Goal: Task Accomplishment & Management: Manage account settings

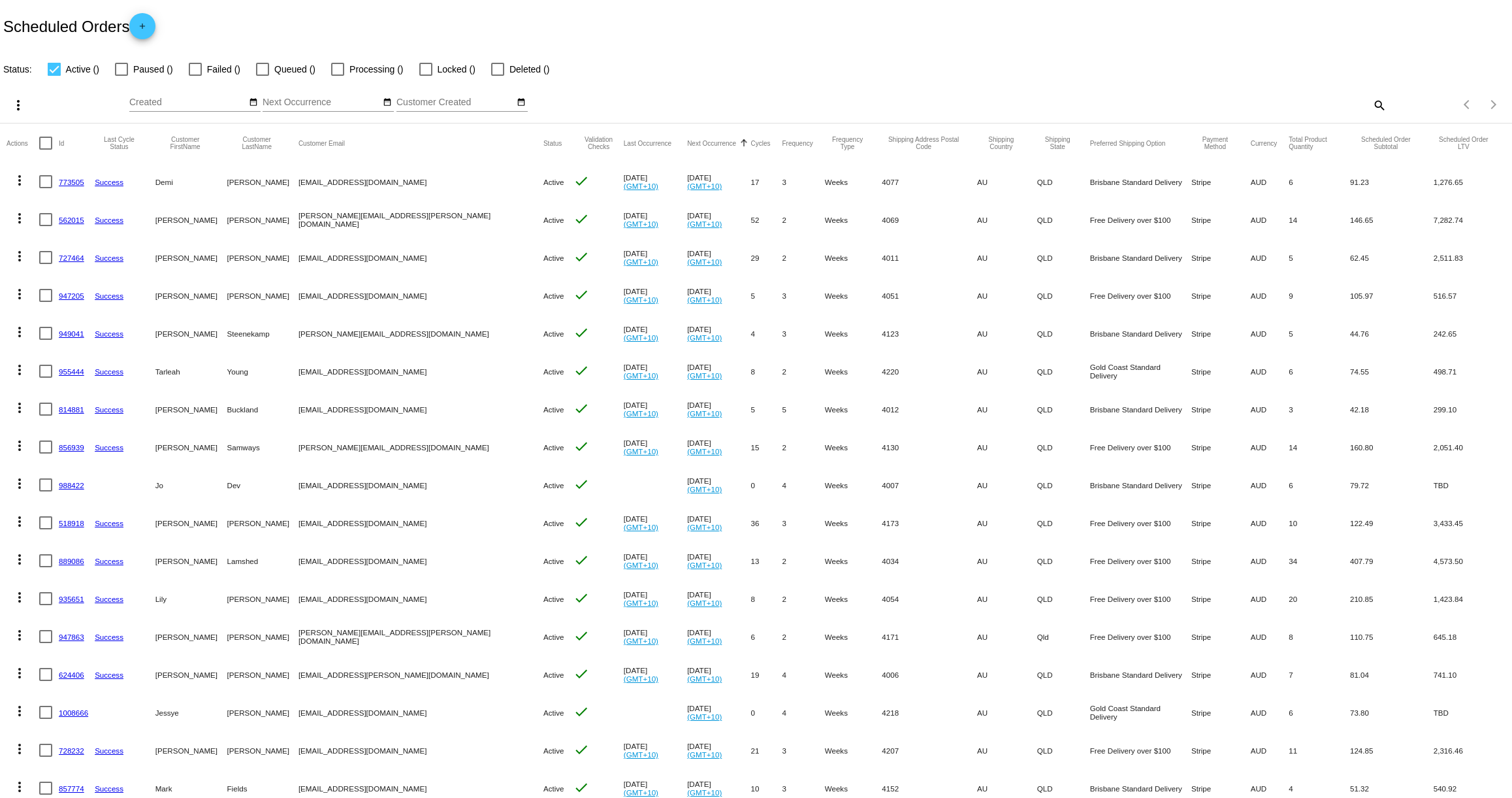
scroll to position [84, 0]
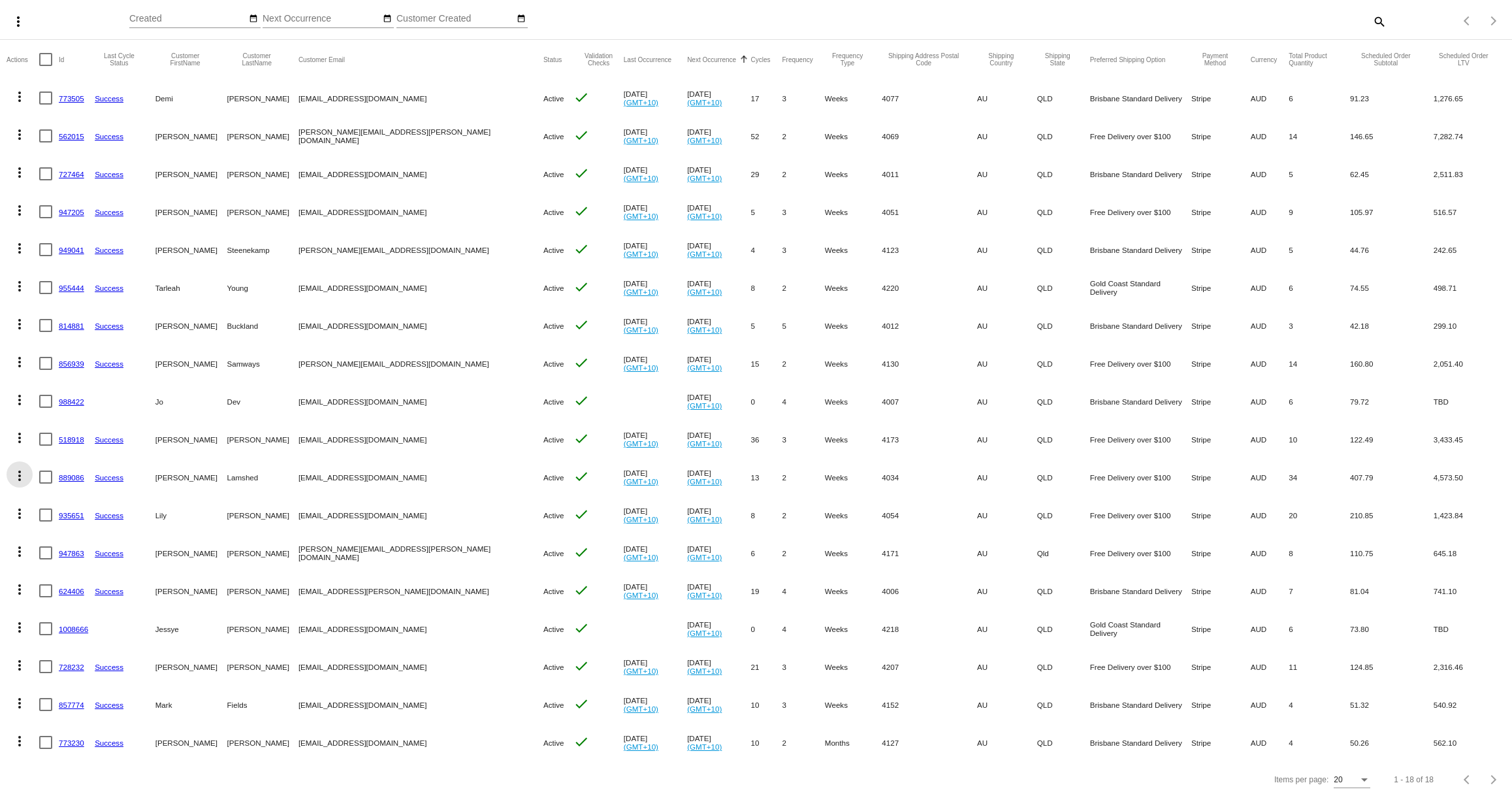
click at [19, 475] on mat-icon "more_vert" at bounding box center [19, 475] width 15 height 15
click at [0, 458] on div at bounding box center [756, 399] width 1512 height 798
click at [20, 478] on mat-icon "more_vert" at bounding box center [19, 475] width 15 height 15
click at [19, 472] on div "info View Event Logs history View Cycles History cached Process Now edit View /…" at bounding box center [71, 557] width 130 height 192
click at [0, 471] on div at bounding box center [756, 399] width 1512 height 798
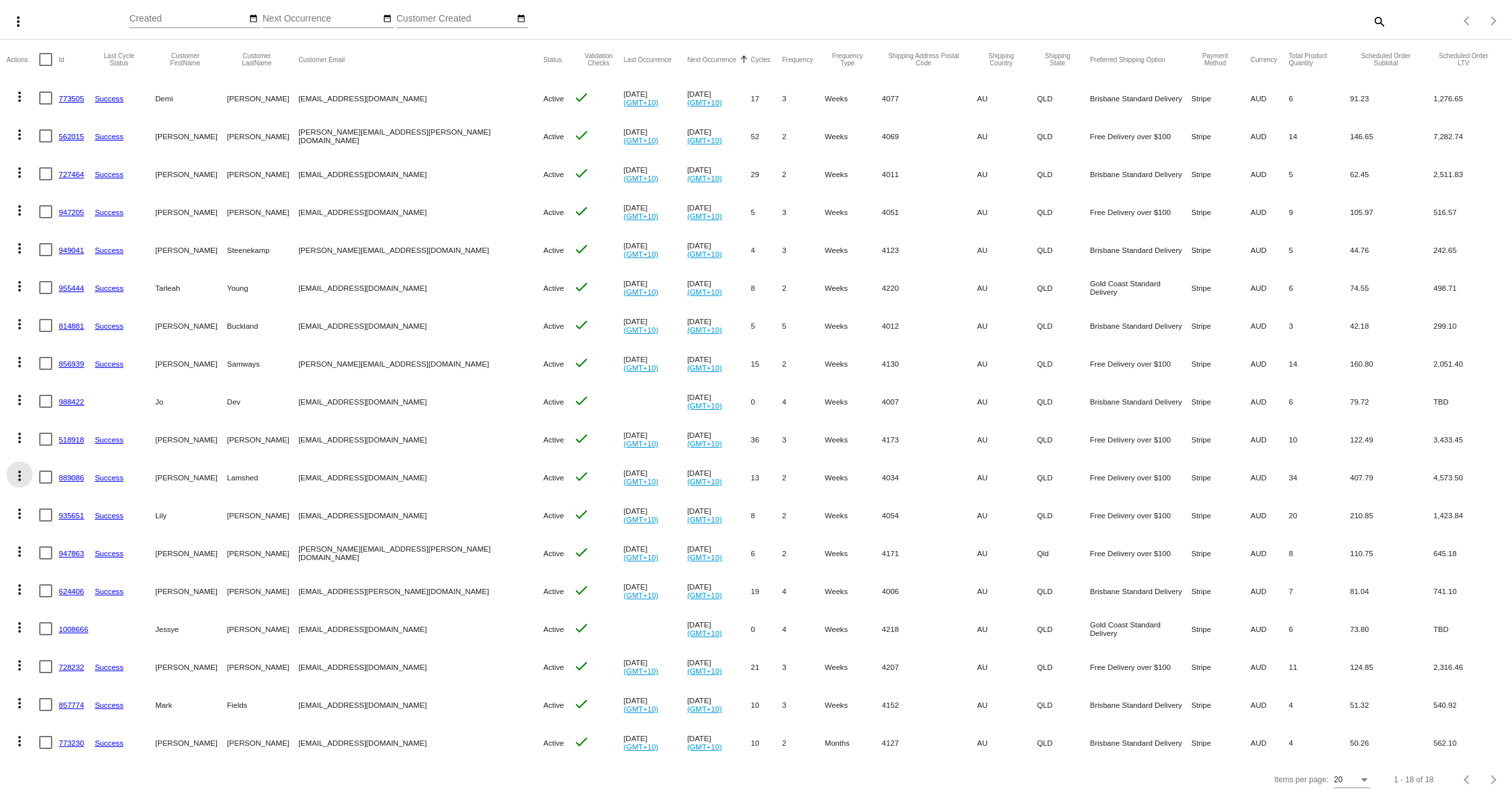
click at [18, 475] on mat-icon "more_vert" at bounding box center [19, 475] width 15 height 15
click at [52, 570] on span "Process Now" at bounding box center [72, 570] width 53 height 11
click at [67, 513] on link "935651" at bounding box center [71, 515] width 25 height 8
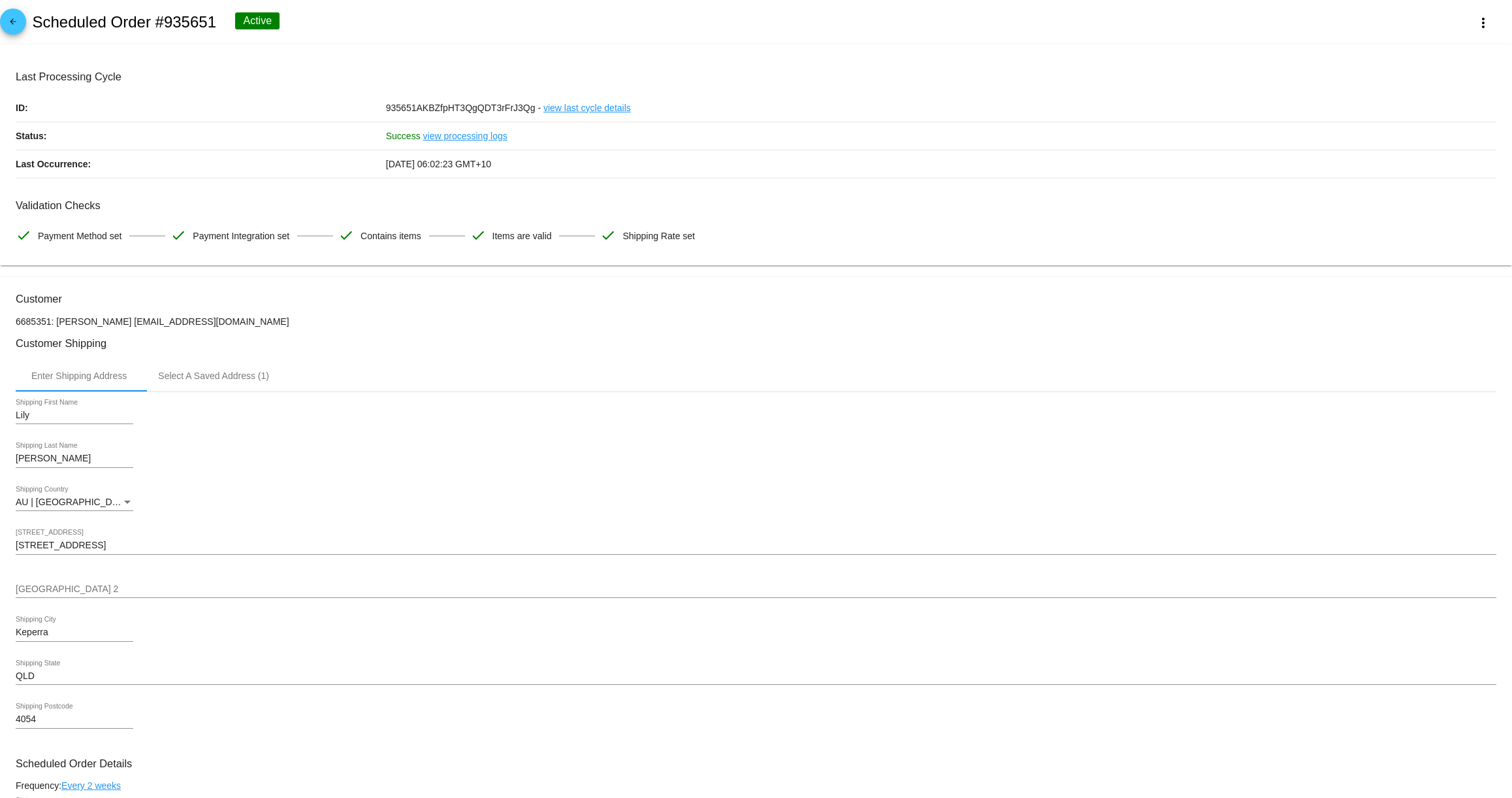
click at [19, 23] on mat-icon "arrow_back" at bounding box center [13, 25] width 15 height 15
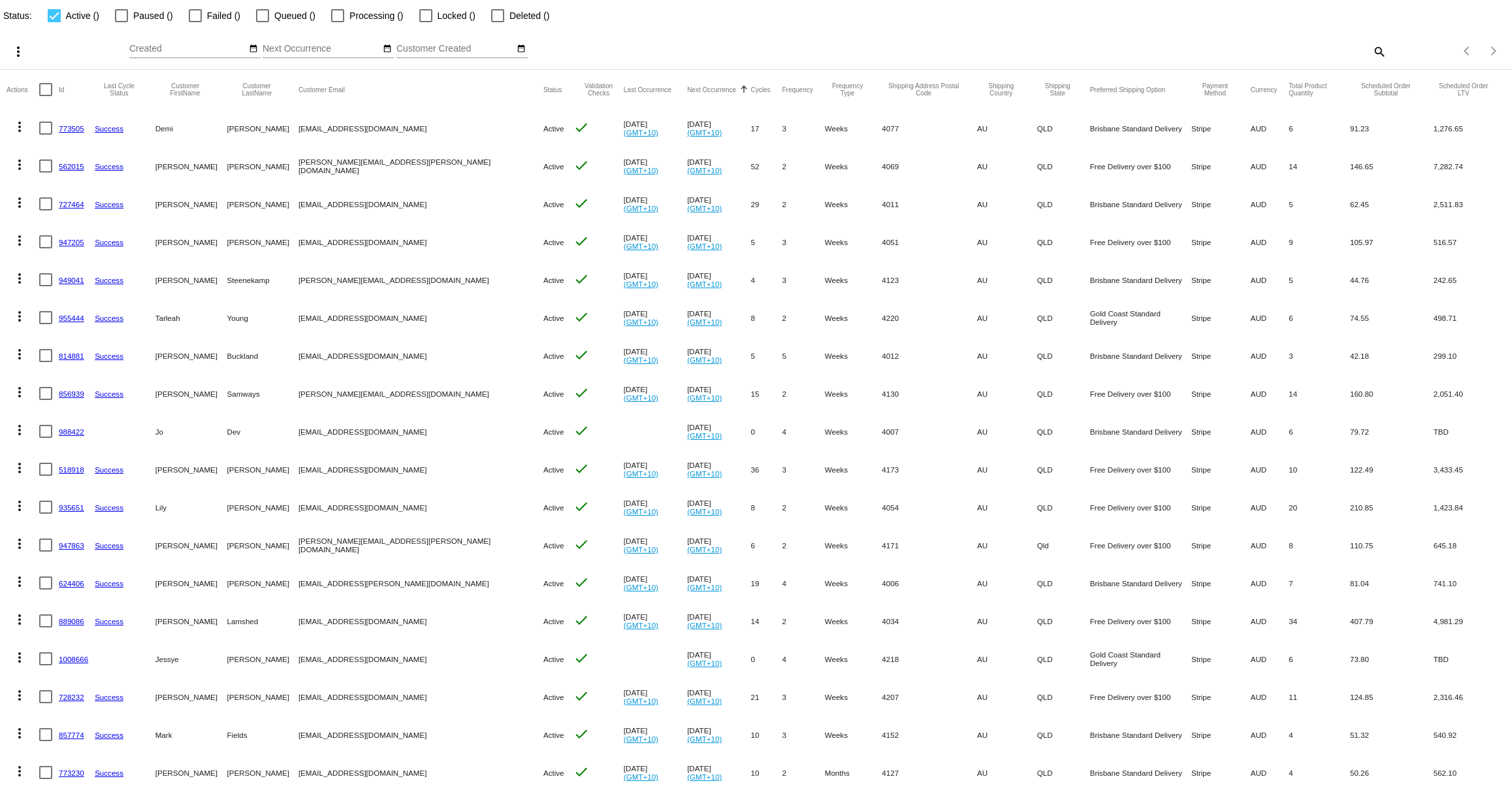
scroll to position [42, 0]
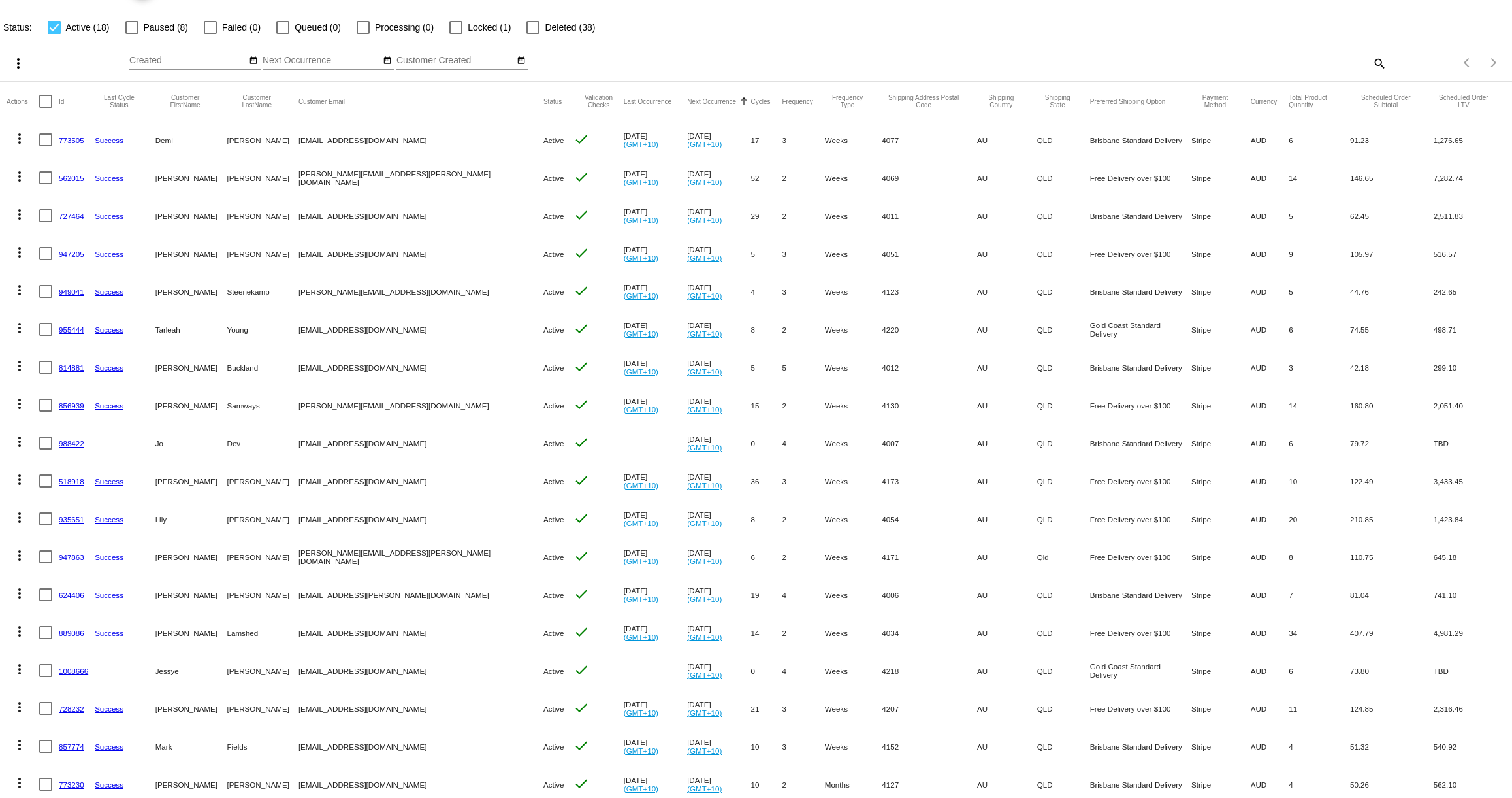
click at [75, 710] on link "728232" at bounding box center [71, 708] width 25 height 8
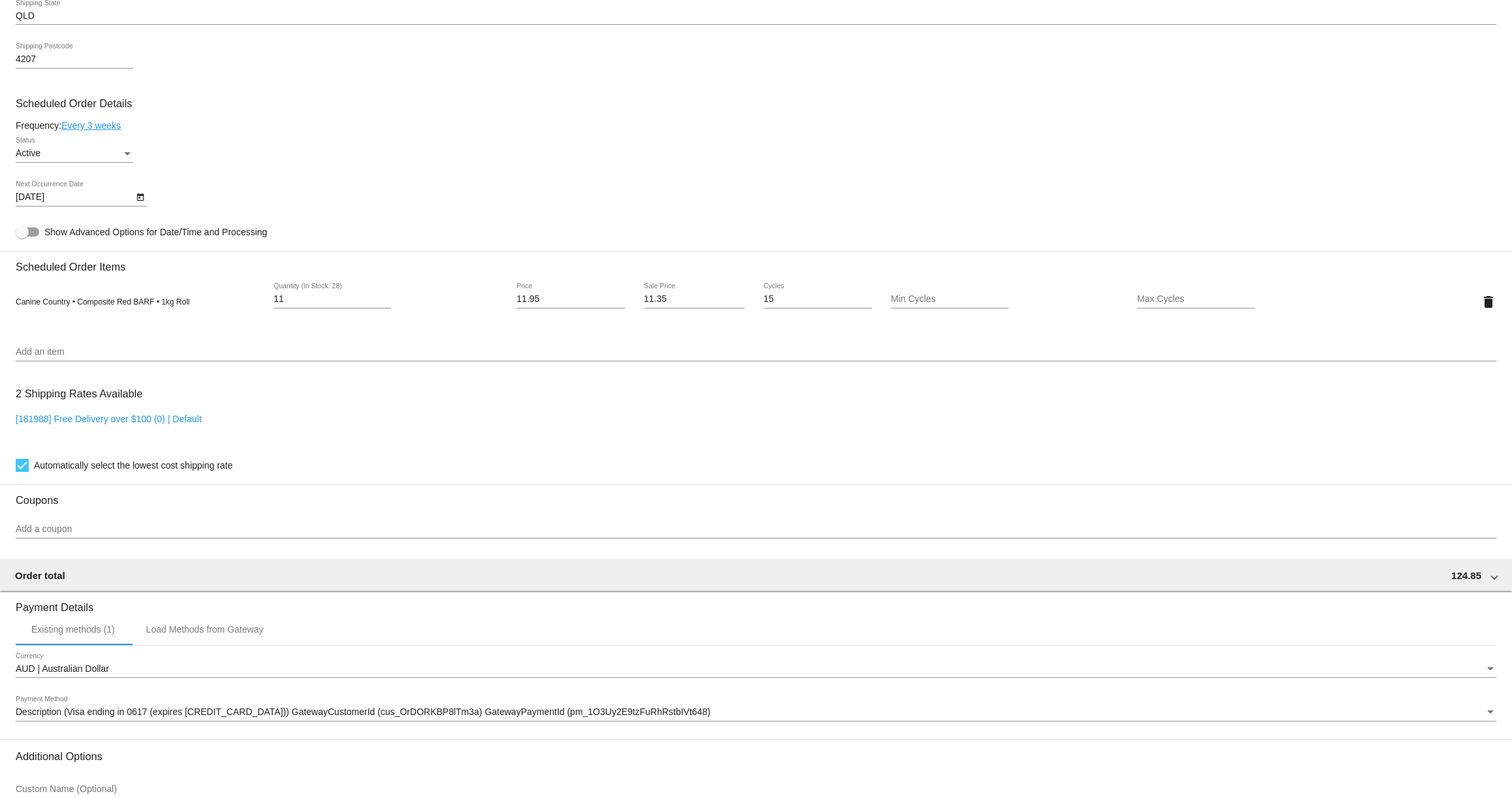
scroll to position [468, 0]
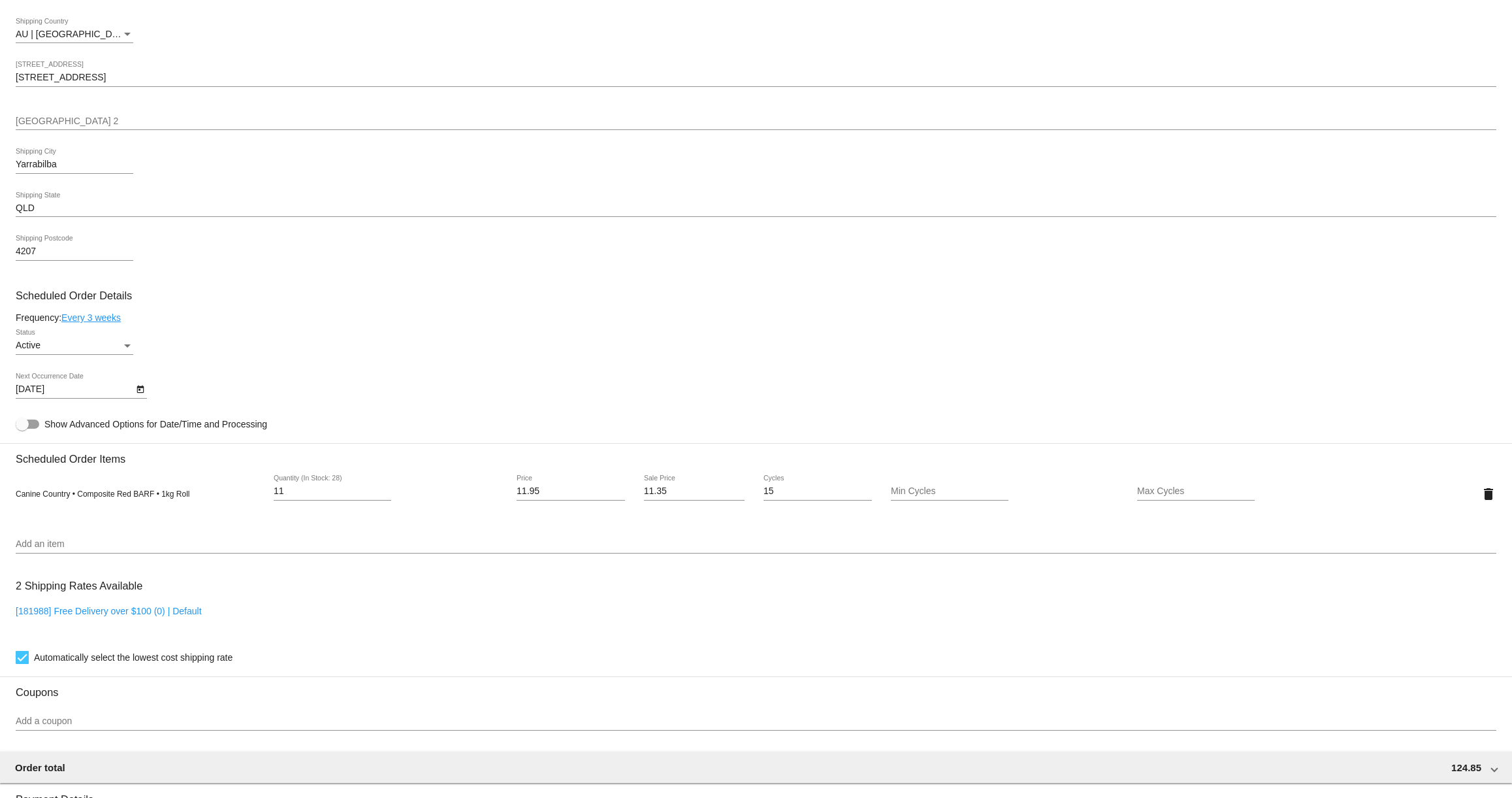
click at [140, 394] on icon "Open calendar" at bounding box center [140, 389] width 7 height 8
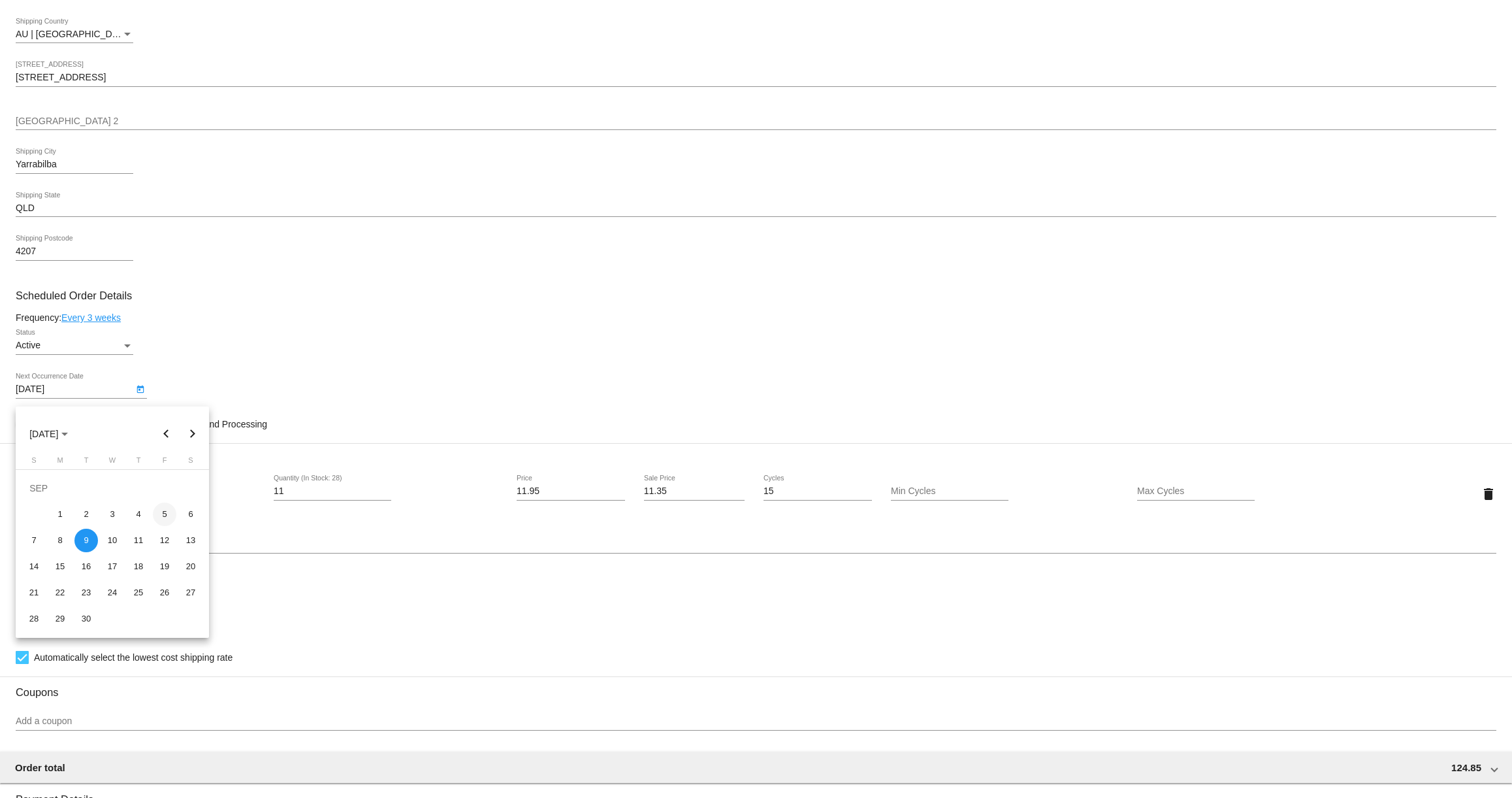
click at [160, 512] on div "5" at bounding box center [164, 514] width 23 height 23
type input "9/5/2025"
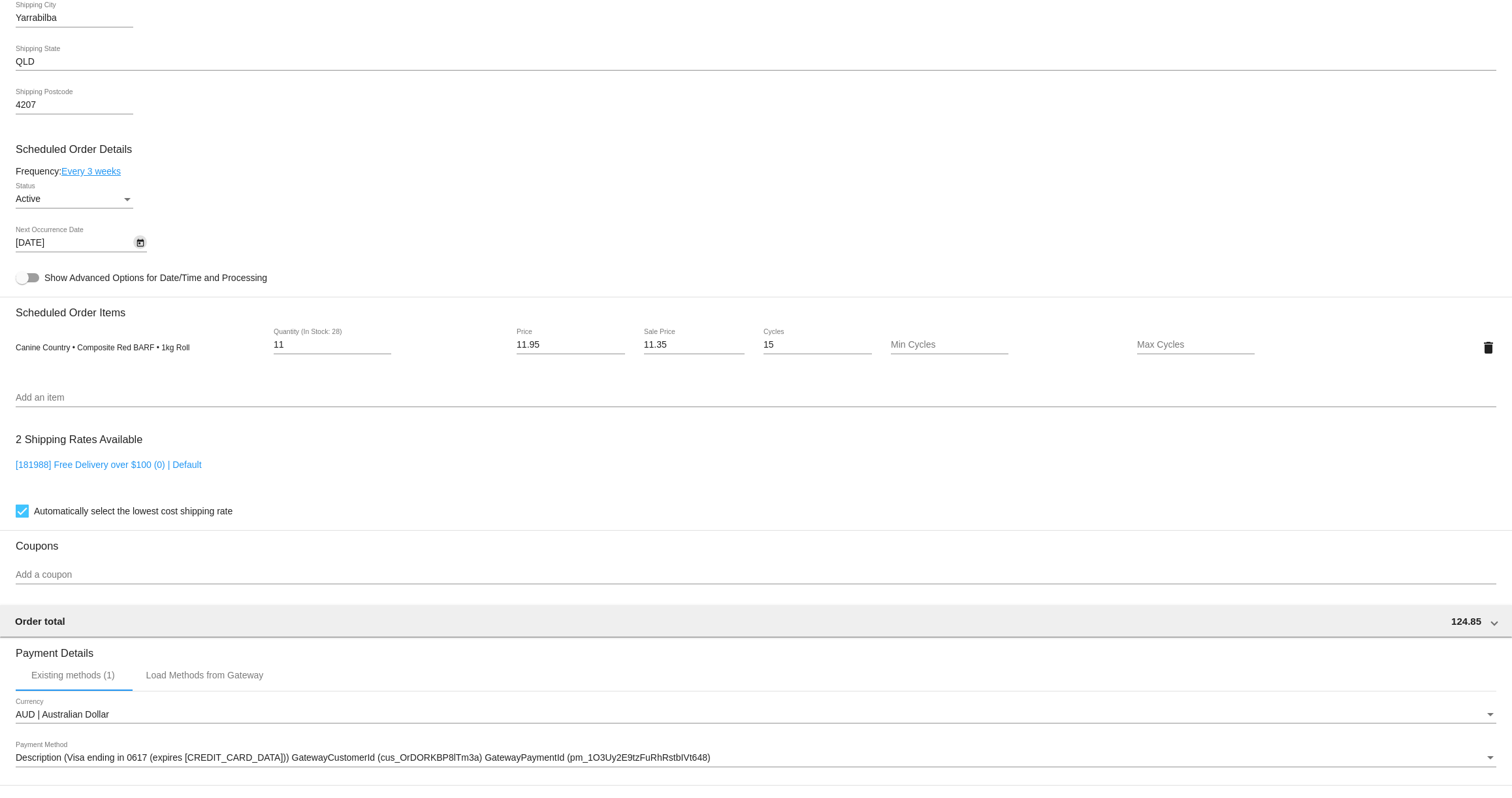
scroll to position [797, 0]
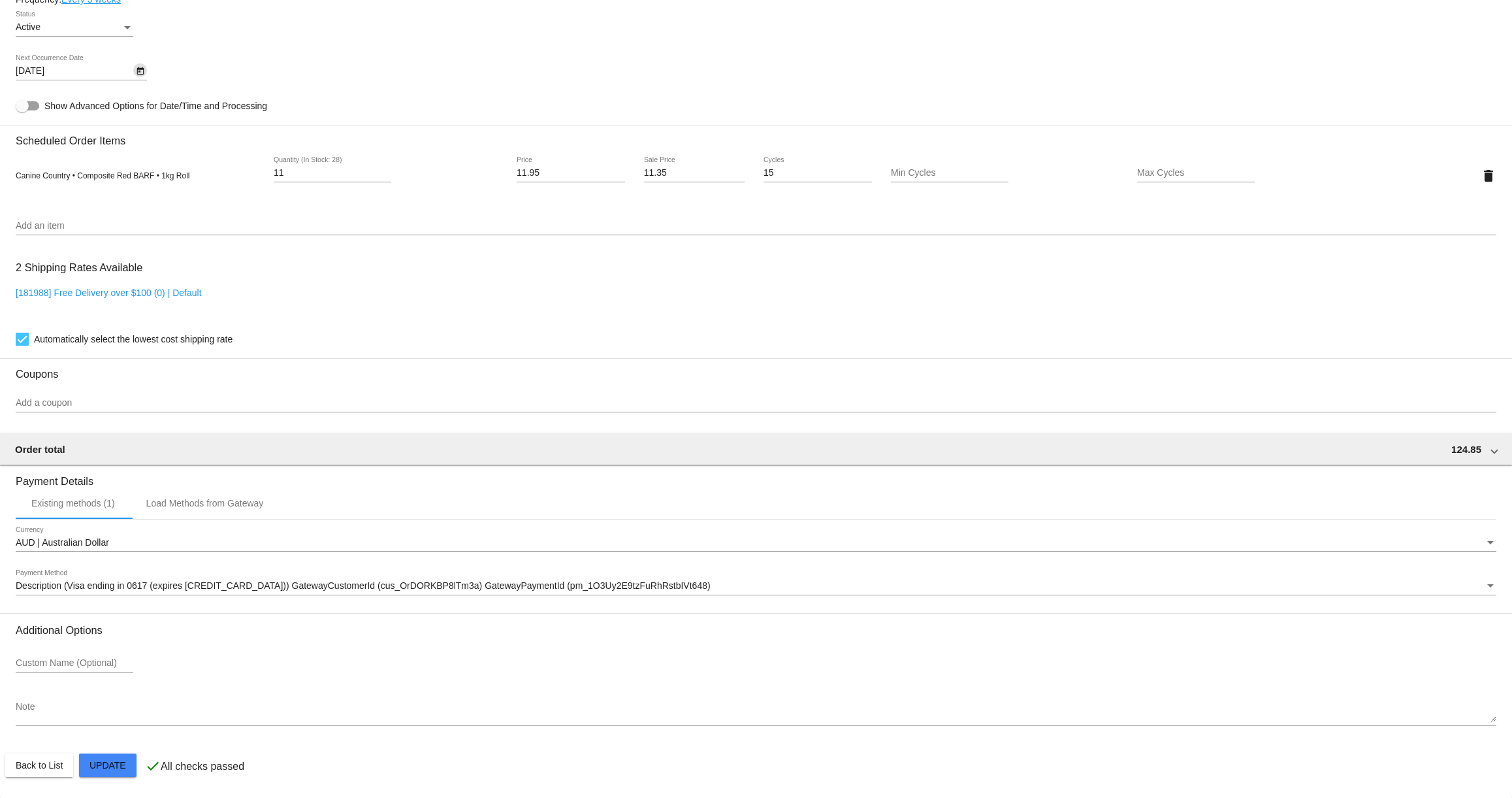
click at [127, 768] on mat-card "Customer 3796105: Sophia Kim sophiakim375@gmail.com Customer Shipping Enter Shi…" at bounding box center [756, 144] width 1512 height 1307
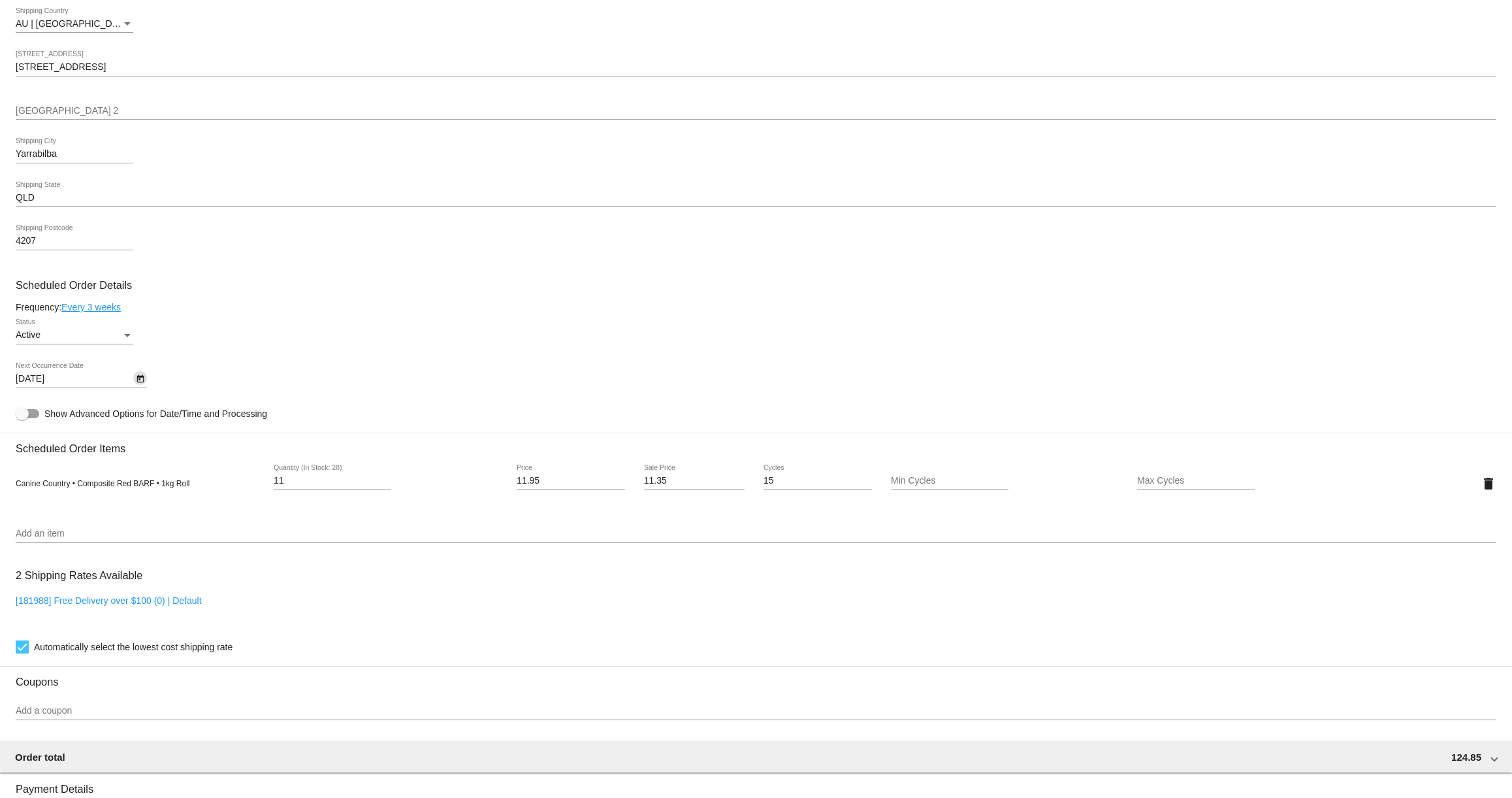
scroll to position [0, 0]
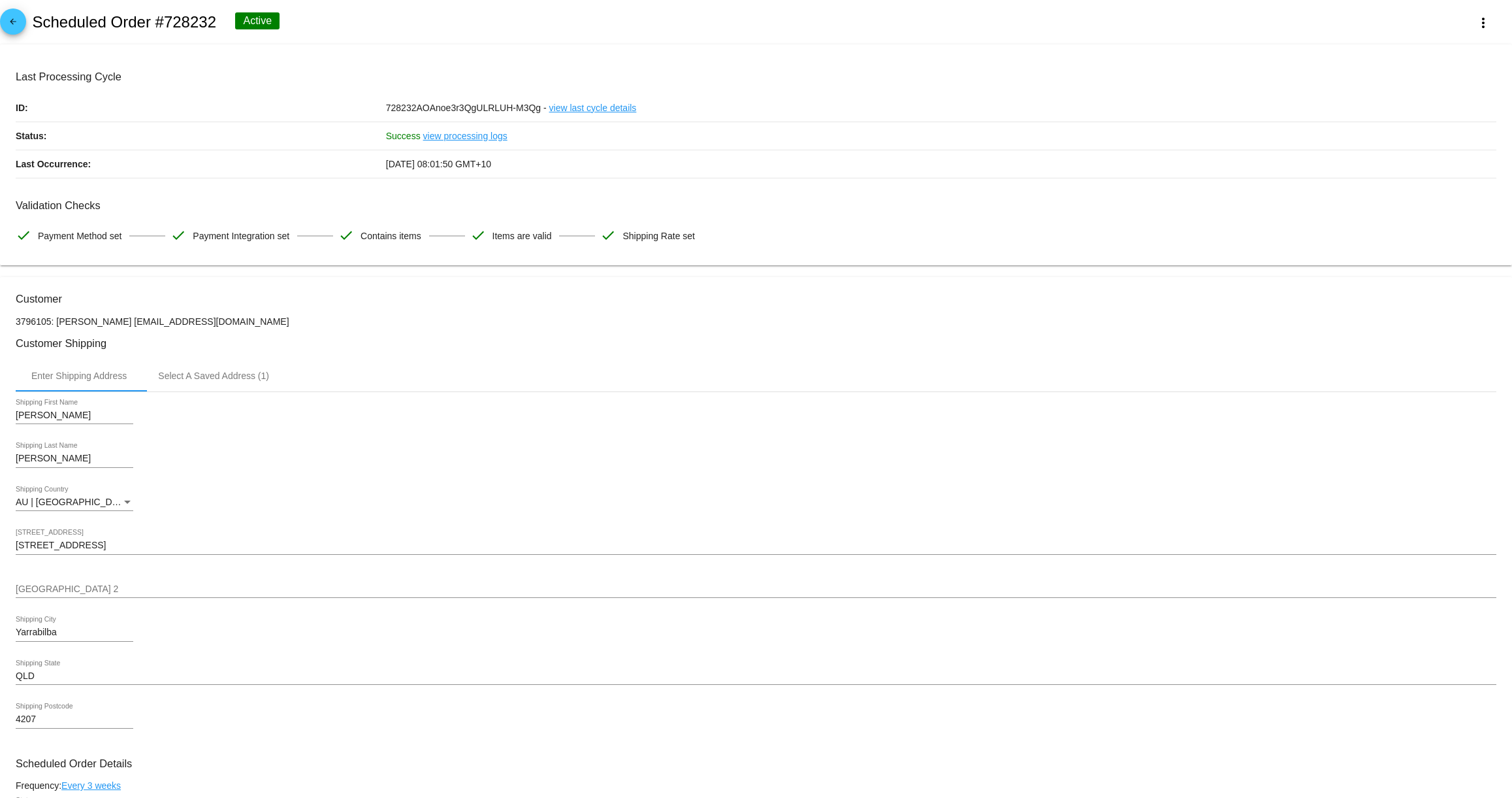
click at [5, 19] on link "arrow_back" at bounding box center [13, 22] width 26 height 26
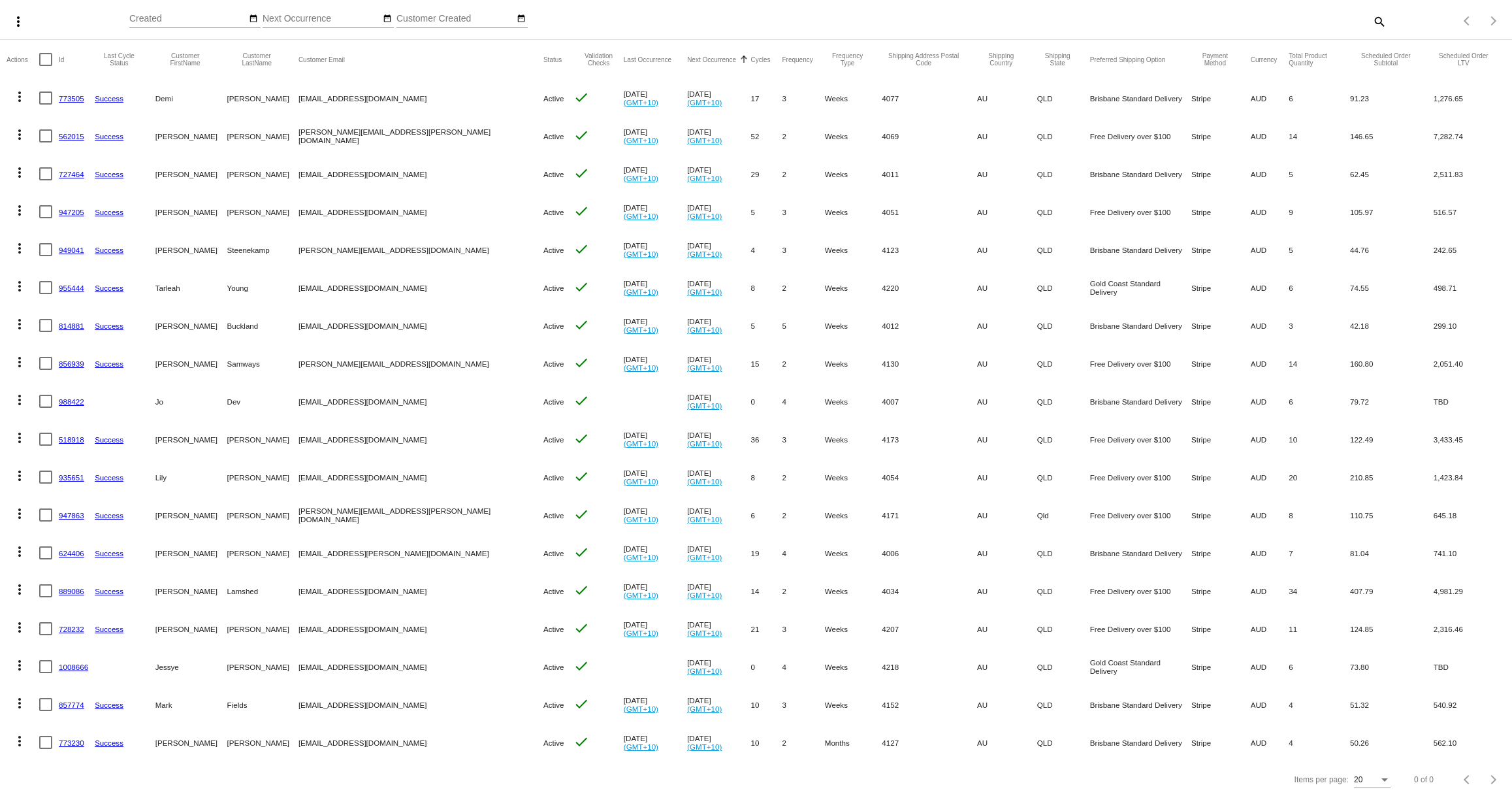
scroll to position [48, 0]
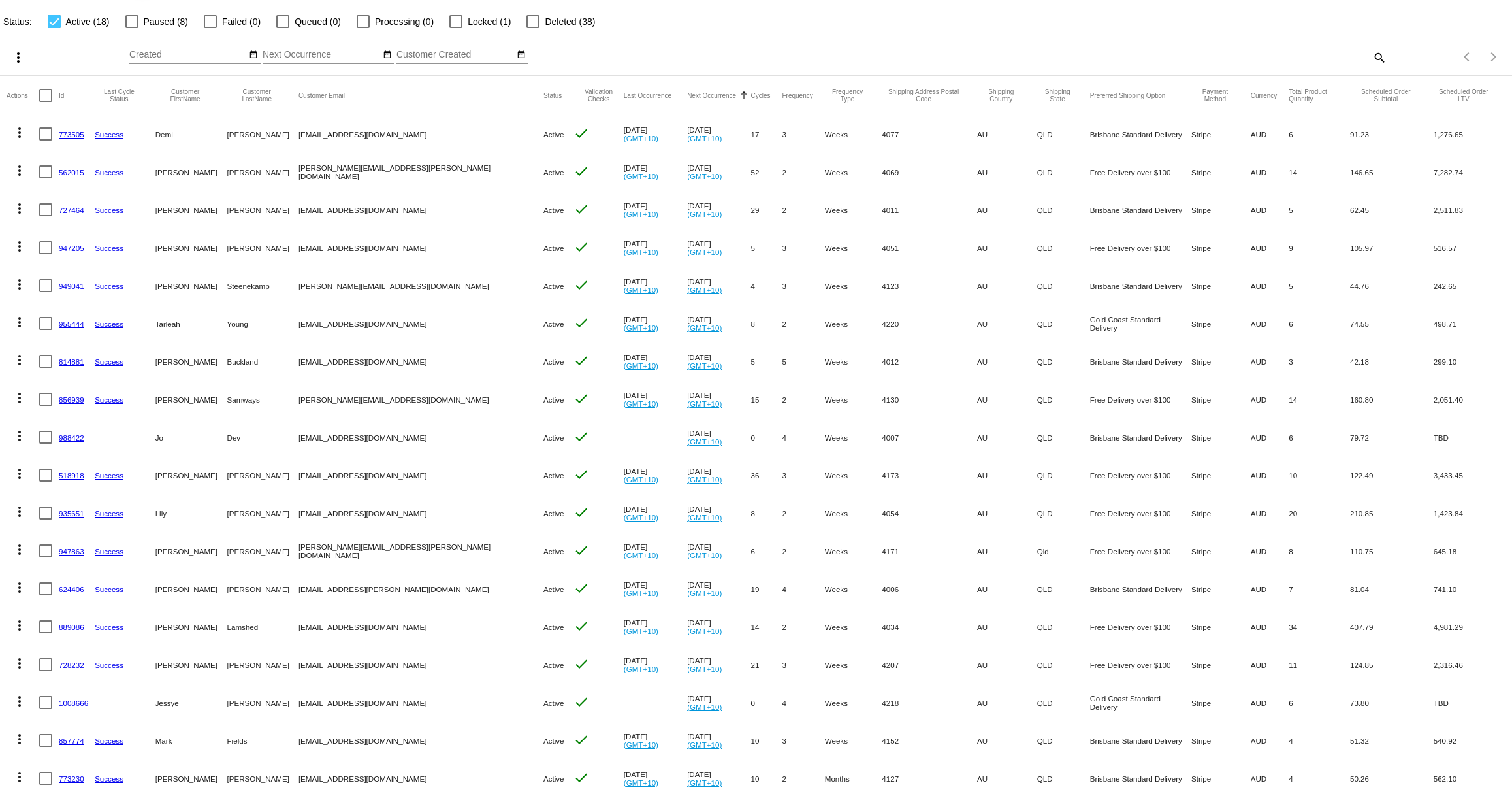
click at [66, 398] on link "856939" at bounding box center [71, 399] width 25 height 8
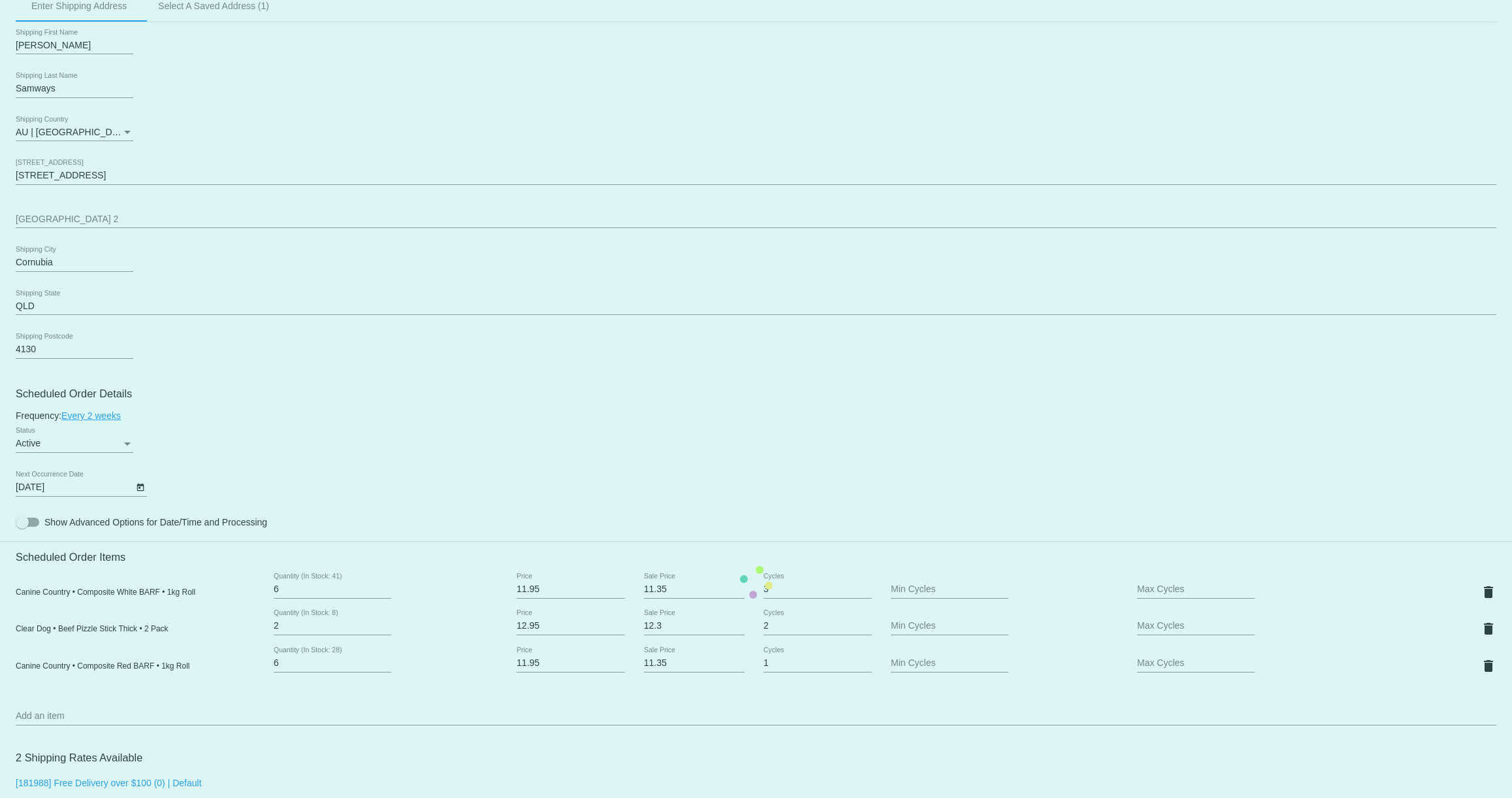
scroll to position [474, 0]
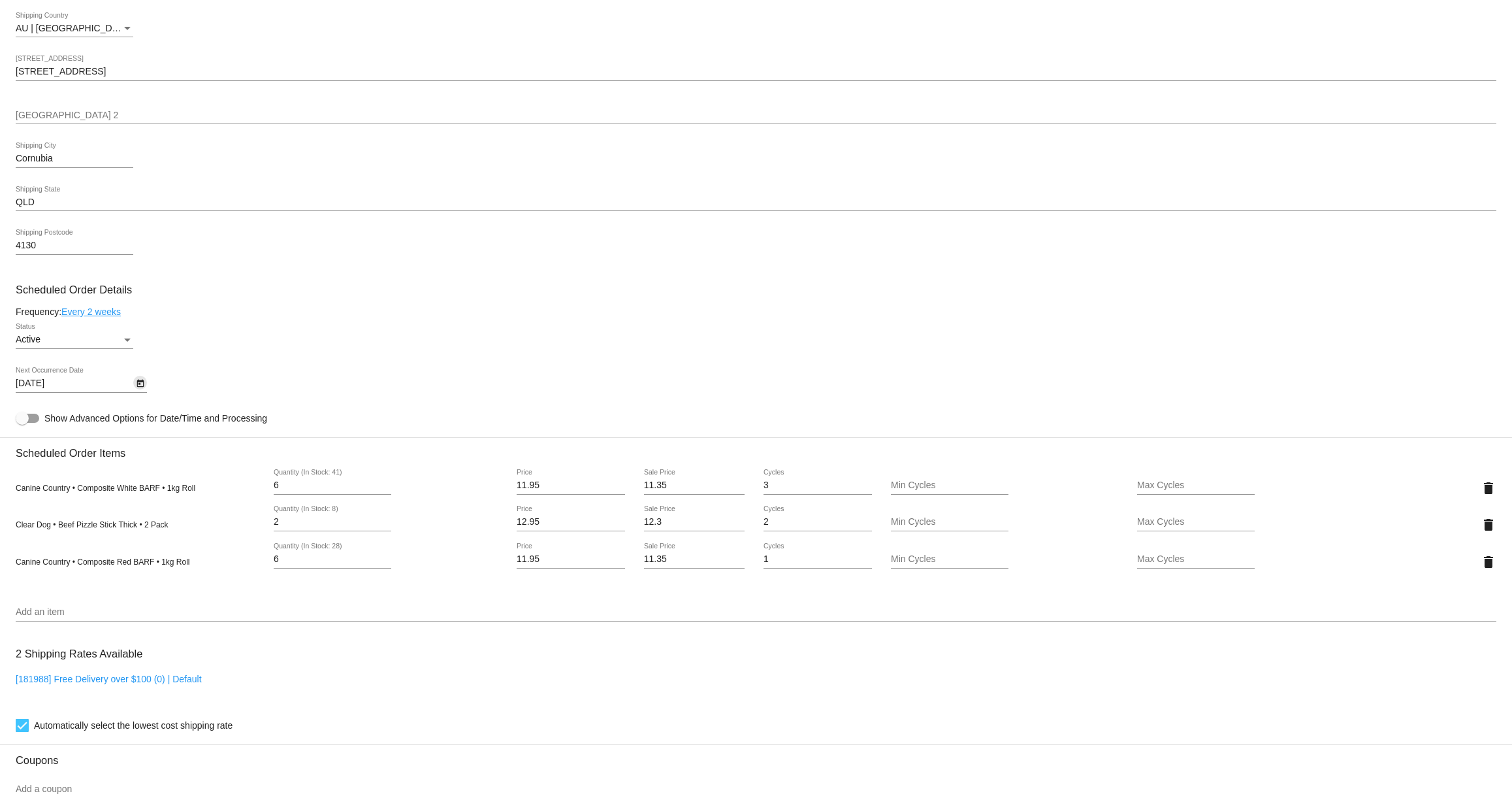
click at [144, 391] on icon "Open calendar" at bounding box center [140, 384] width 9 height 15
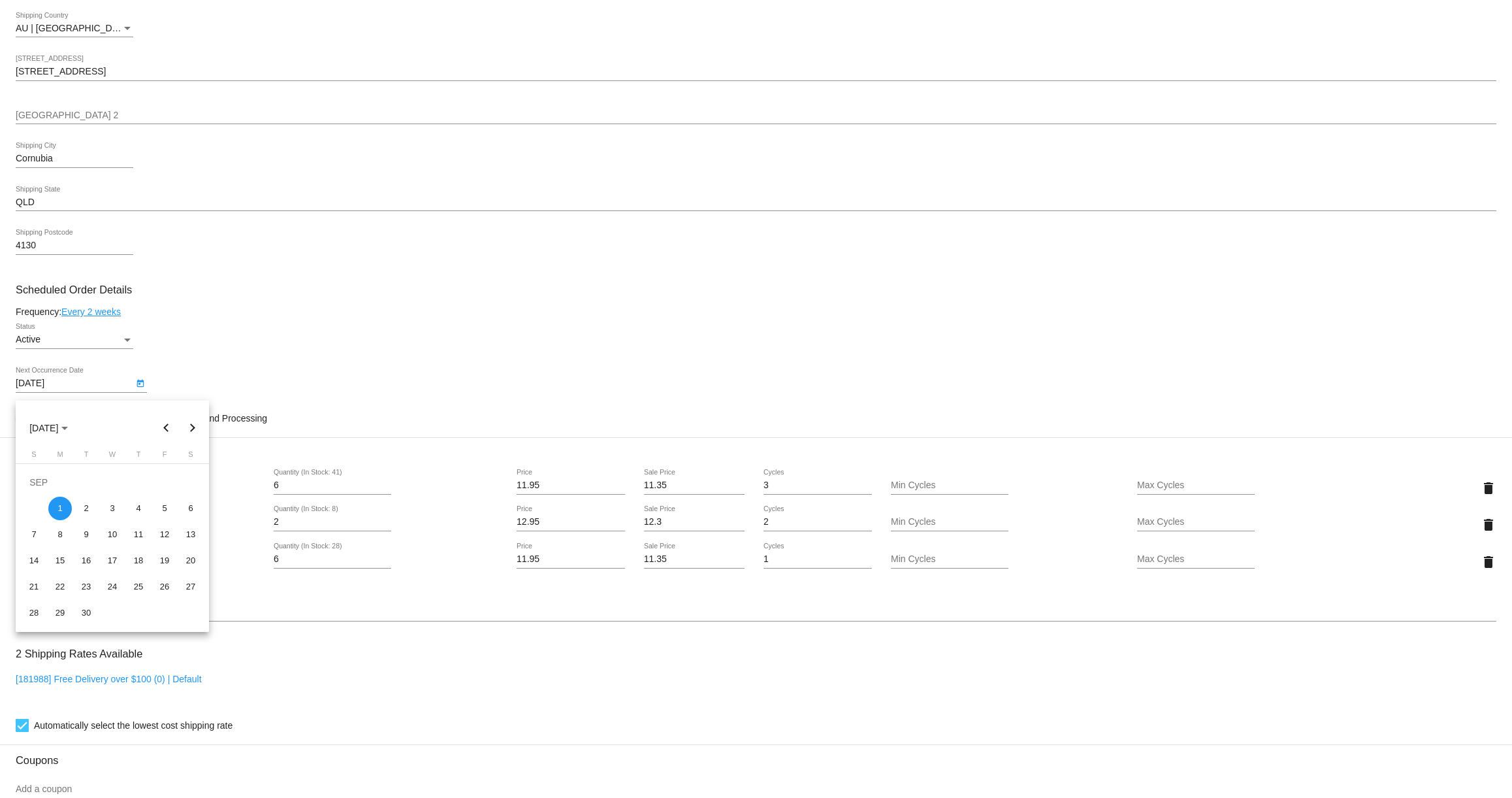
click at [169, 424] on button "Previous month" at bounding box center [167, 428] width 26 height 26
click at [160, 585] on div "29" at bounding box center [164, 587] width 23 height 23
type input "8/29/2025"
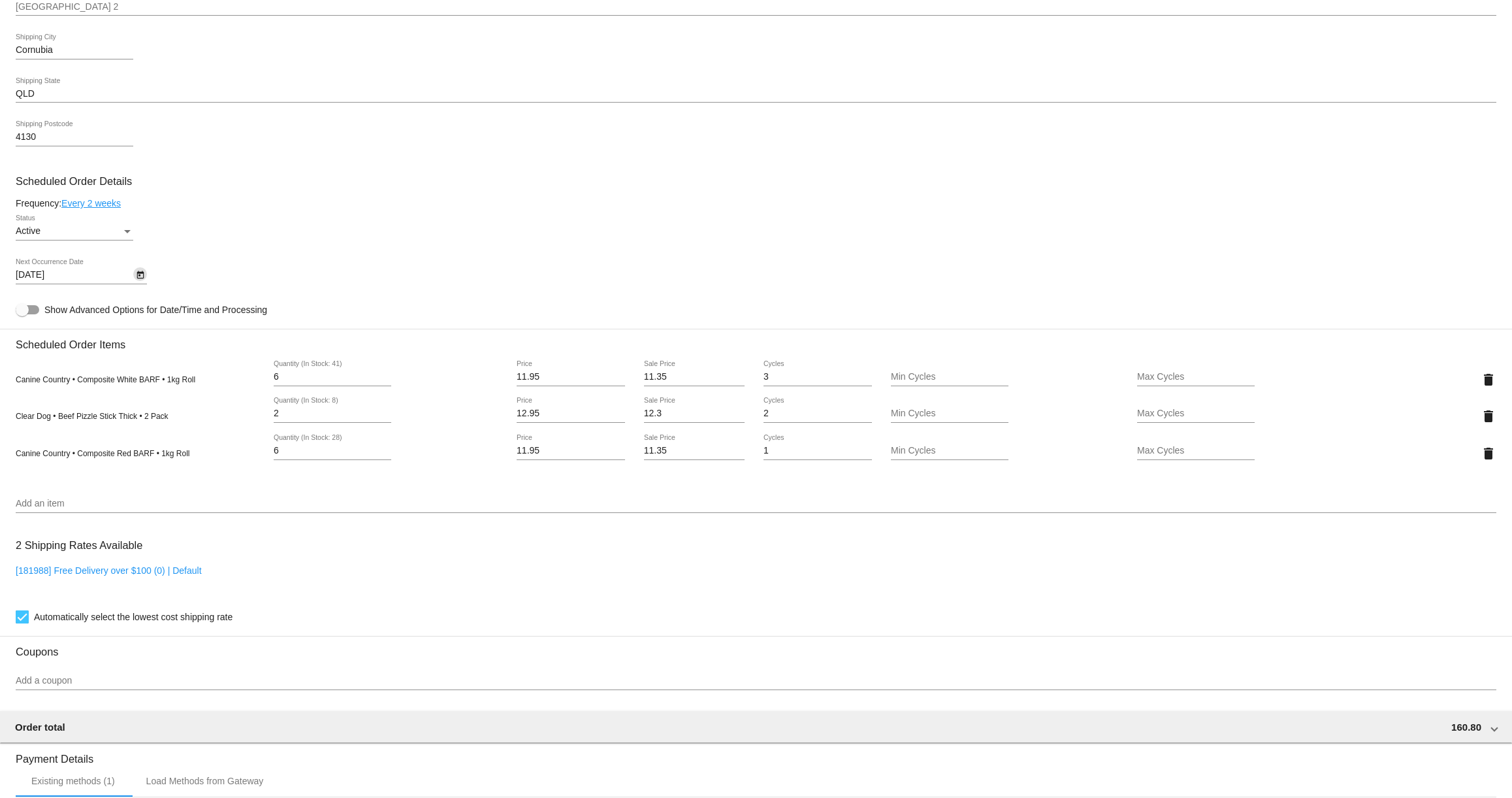
scroll to position [568, 0]
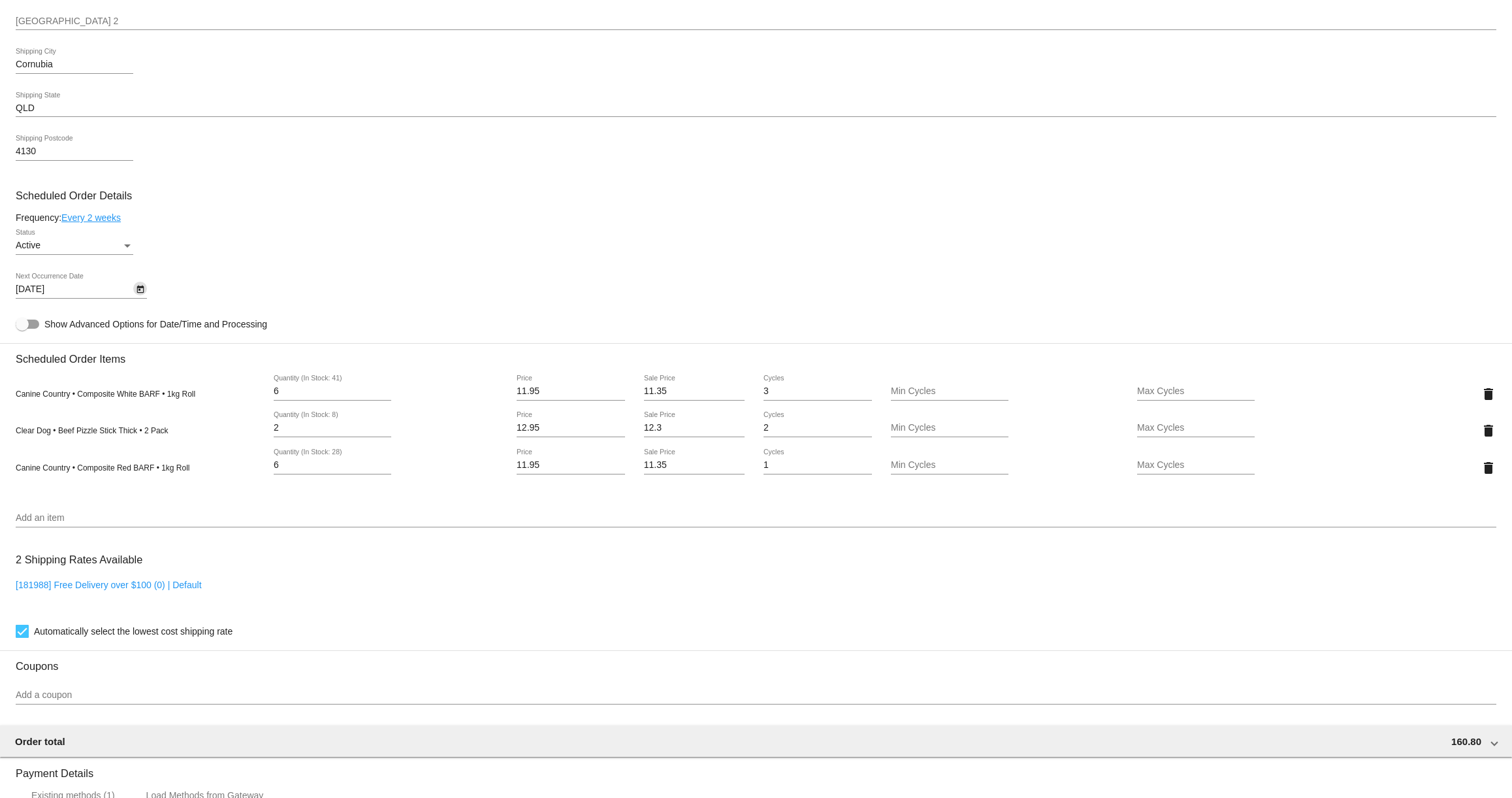
click at [136, 296] on icon "Open calendar" at bounding box center [140, 289] width 9 height 15
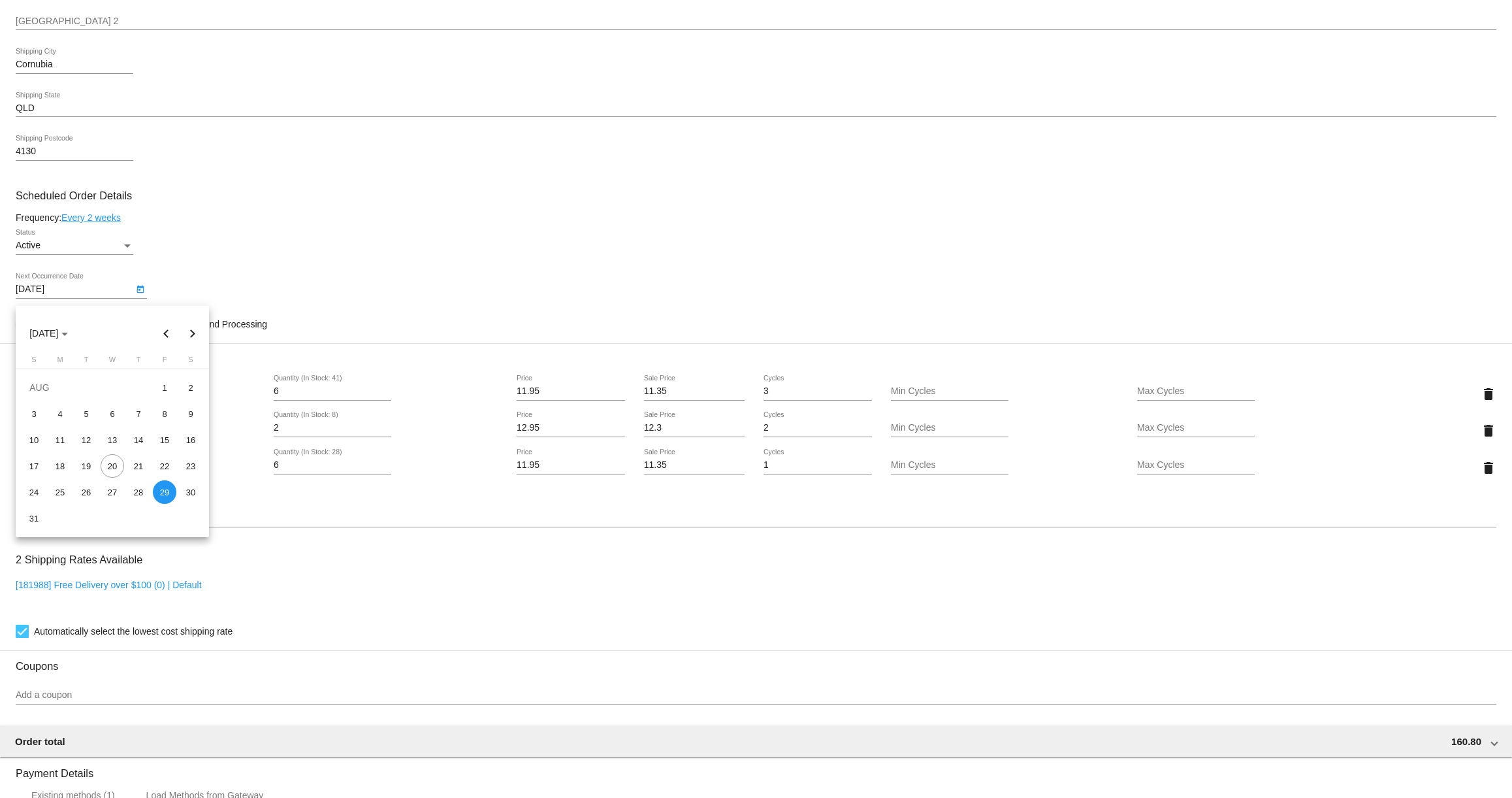
click at [234, 284] on div at bounding box center [756, 399] width 1512 height 798
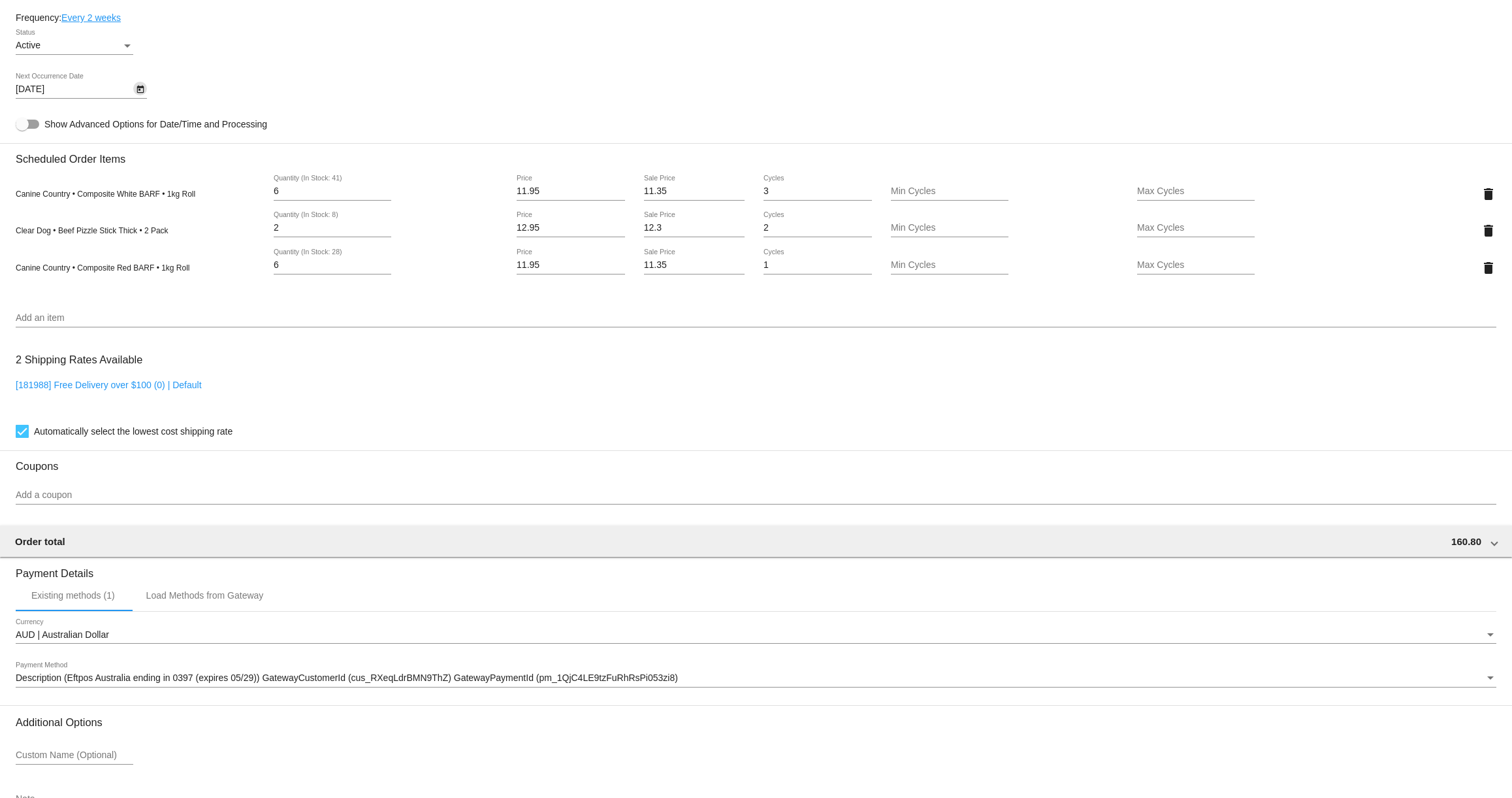
scroll to position [871, 0]
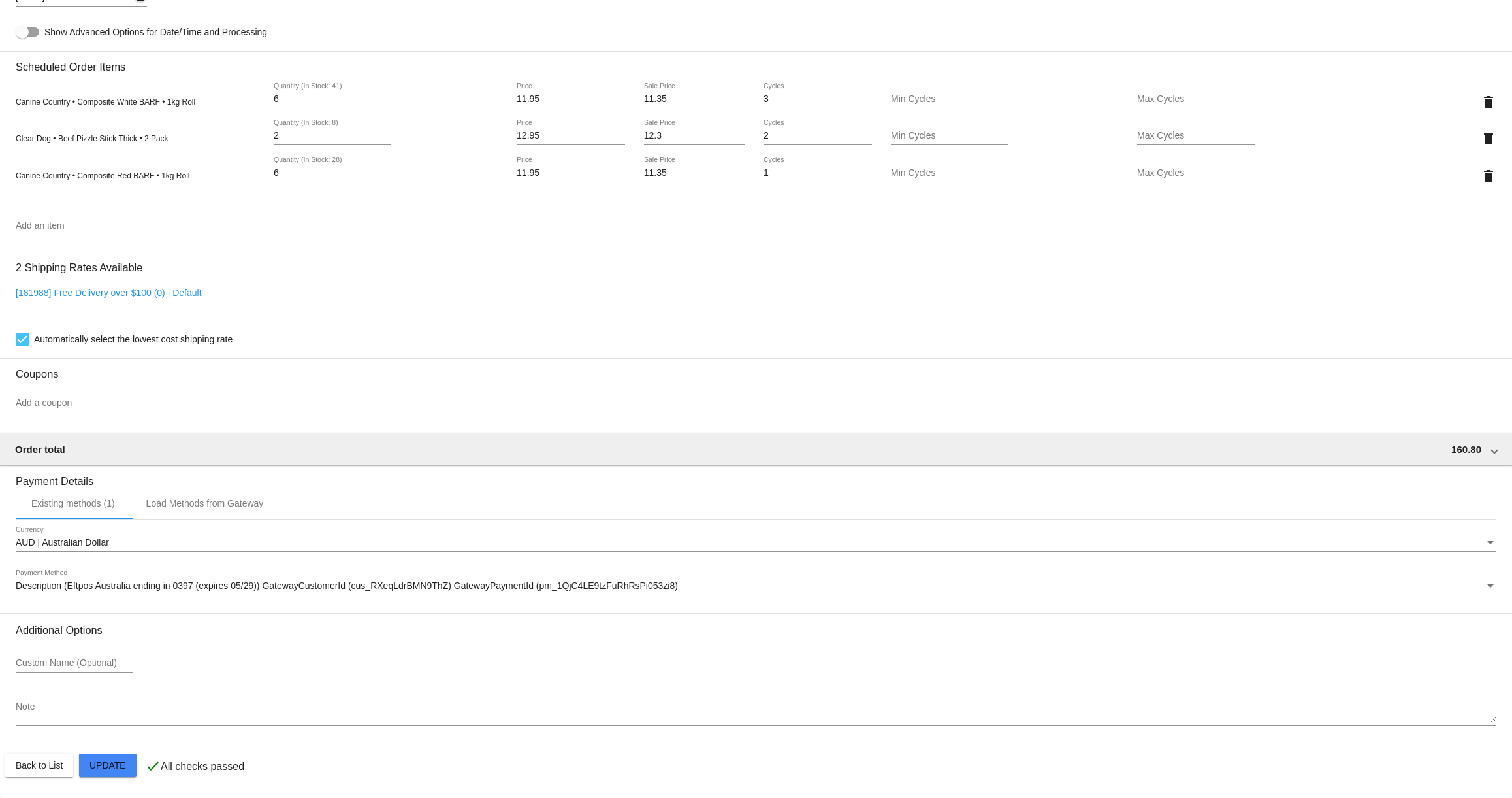
click at [124, 767] on mat-card "Customer 6164208: Jessica Samways jessica.edsall12@gmail.com Customer Shipping …" at bounding box center [756, 107] width 1512 height 1381
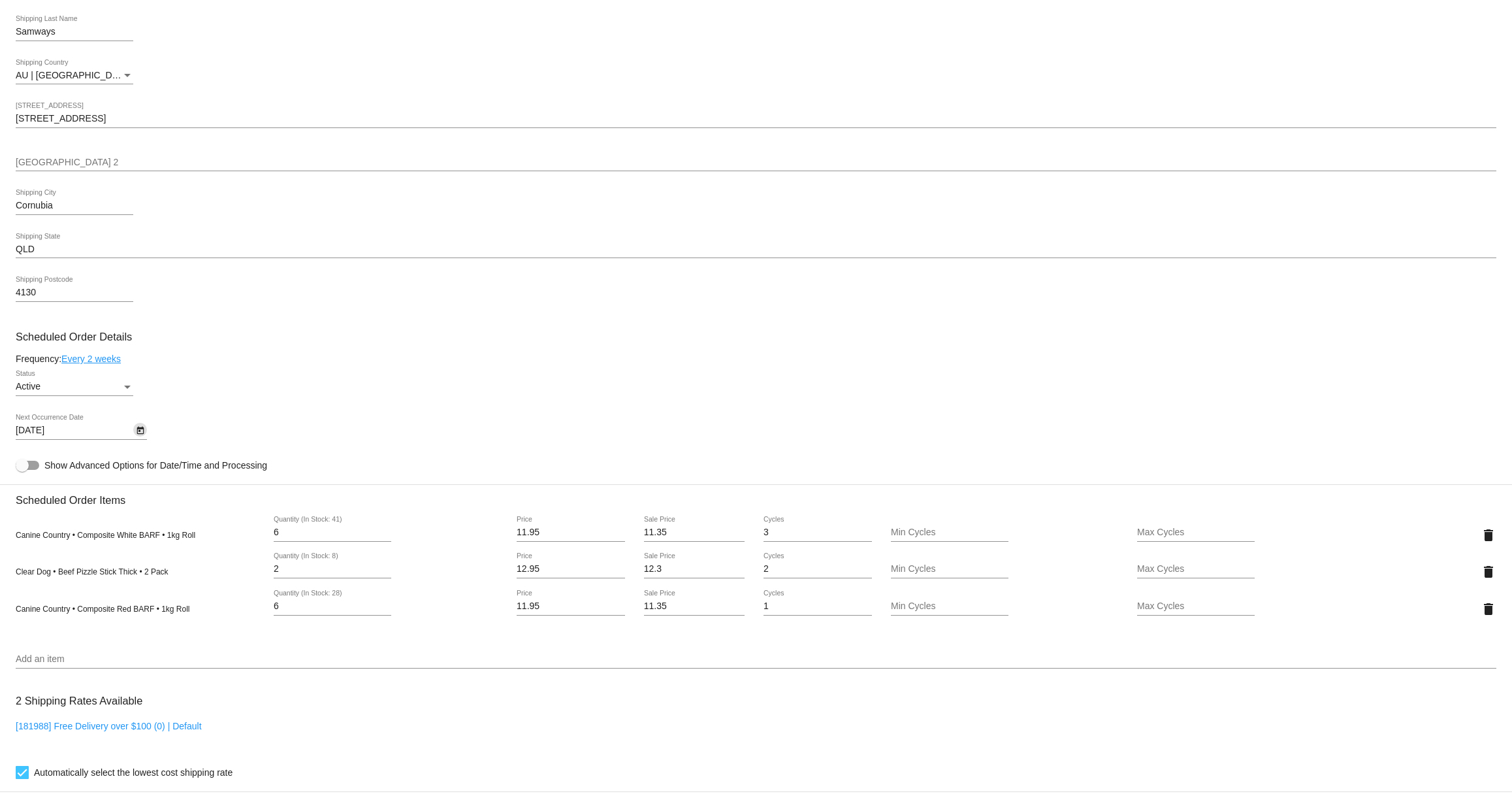
scroll to position [0, 0]
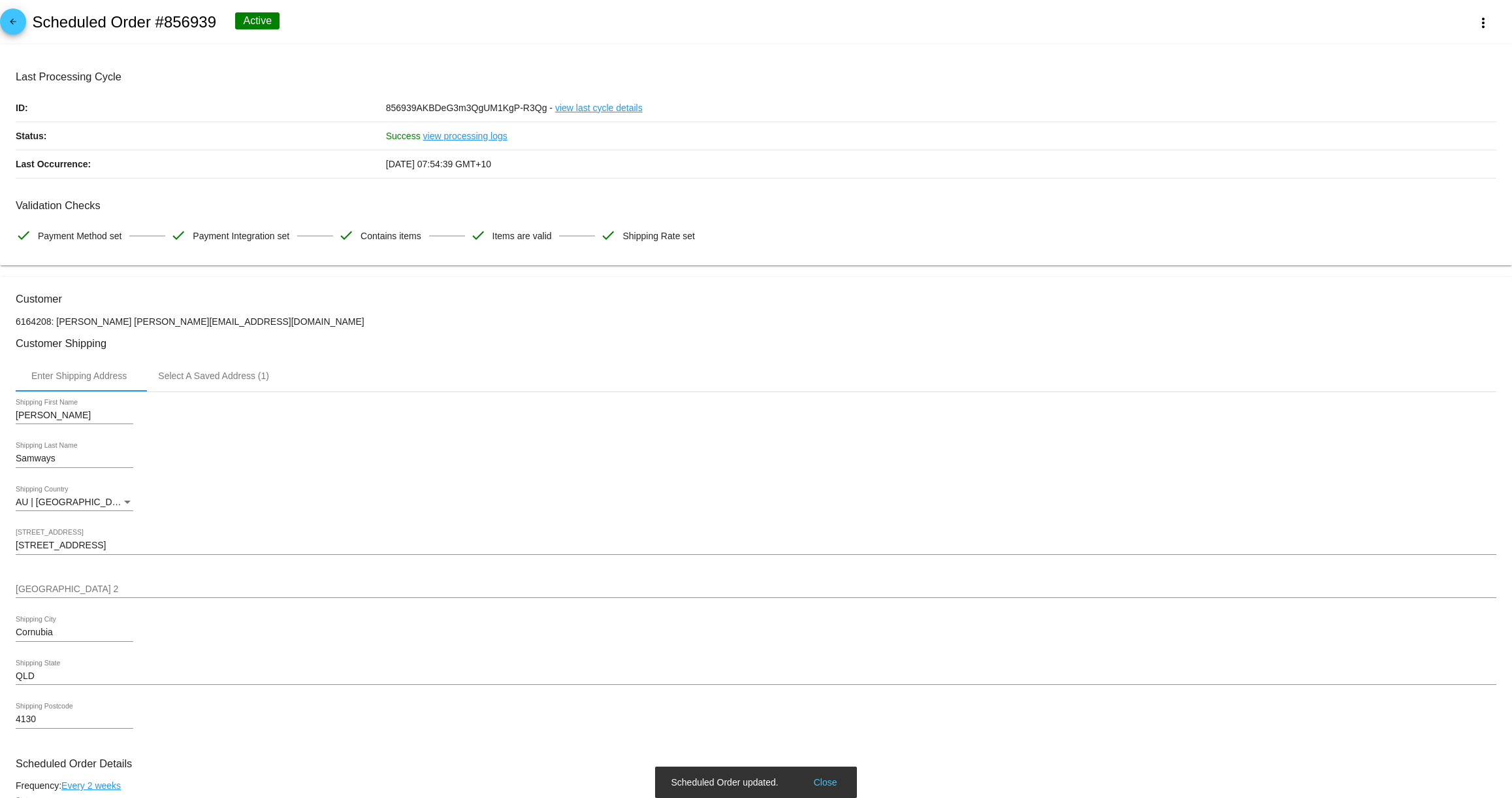
click at [9, 14] on span "arrow_back" at bounding box center [13, 24] width 15 height 32
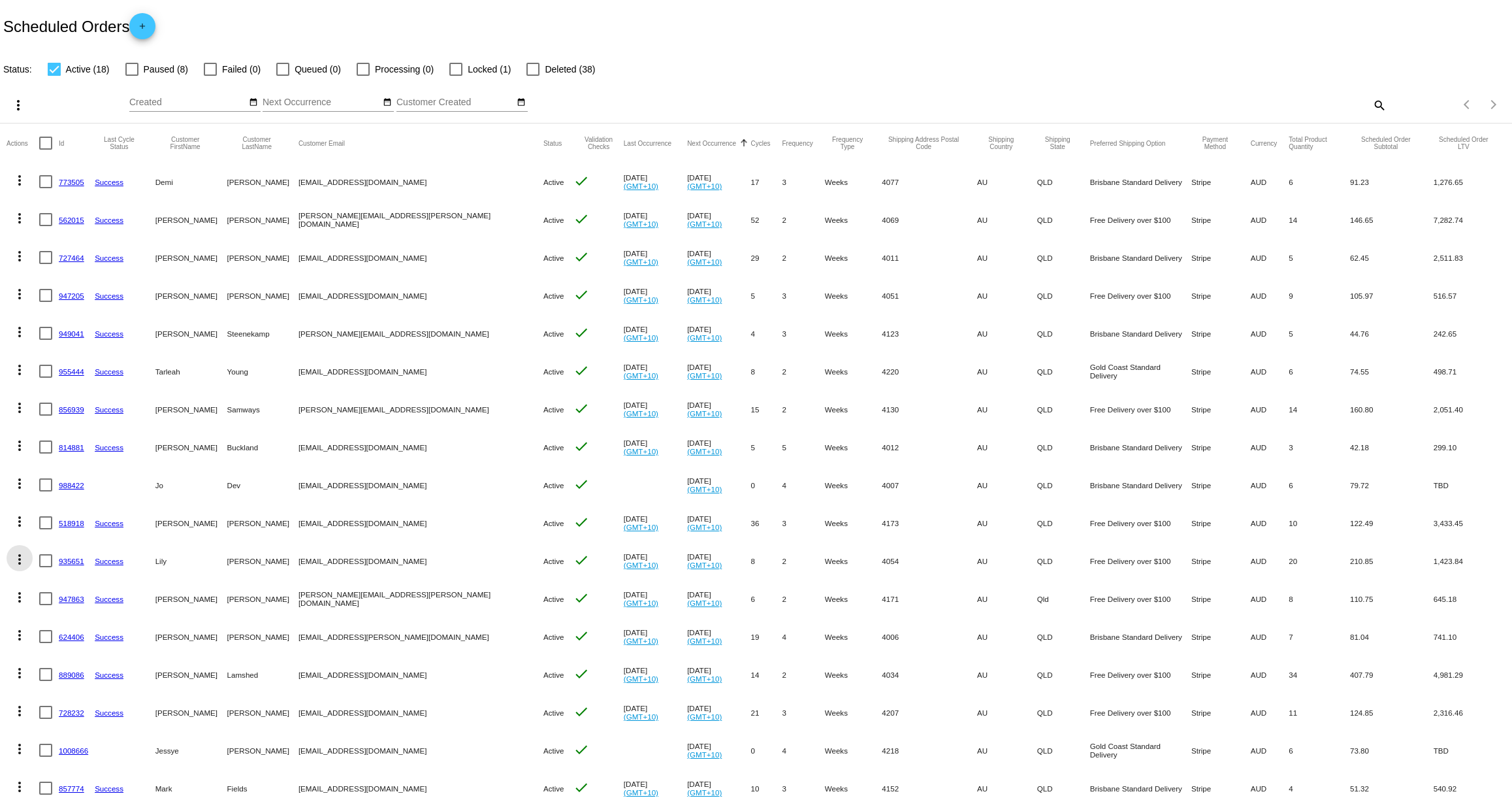
click at [21, 563] on mat-icon "more_vert" at bounding box center [19, 560] width 15 height 15
click at [1, 554] on div at bounding box center [756, 399] width 1512 height 798
click at [19, 561] on mat-icon "more_vert" at bounding box center [19, 560] width 15 height 15
click at [2, 528] on div at bounding box center [756, 399] width 1512 height 798
click at [22, 557] on mat-icon "more_vert" at bounding box center [19, 560] width 15 height 15
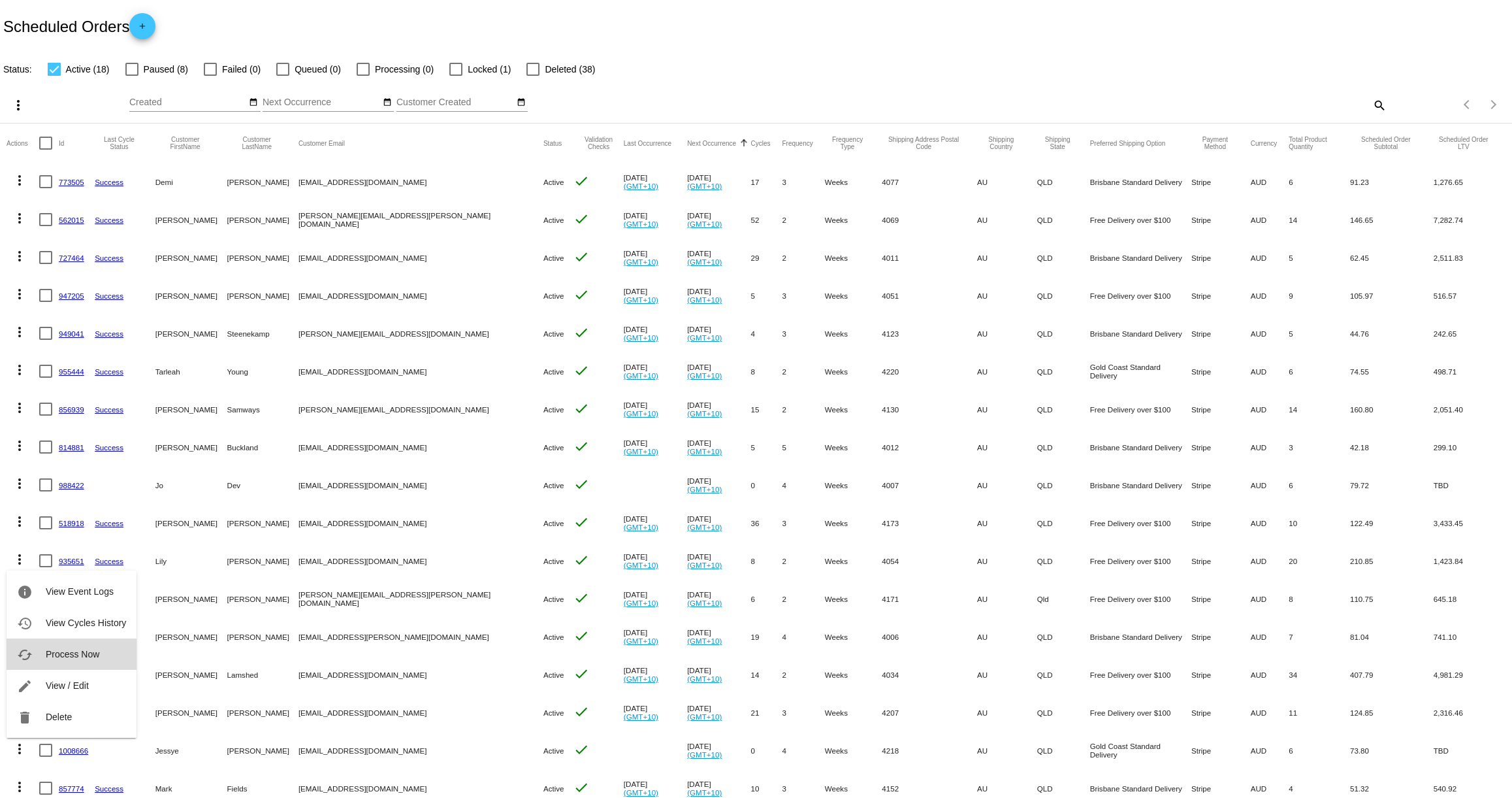
click at [51, 654] on span "Process Now" at bounding box center [72, 654] width 53 height 11
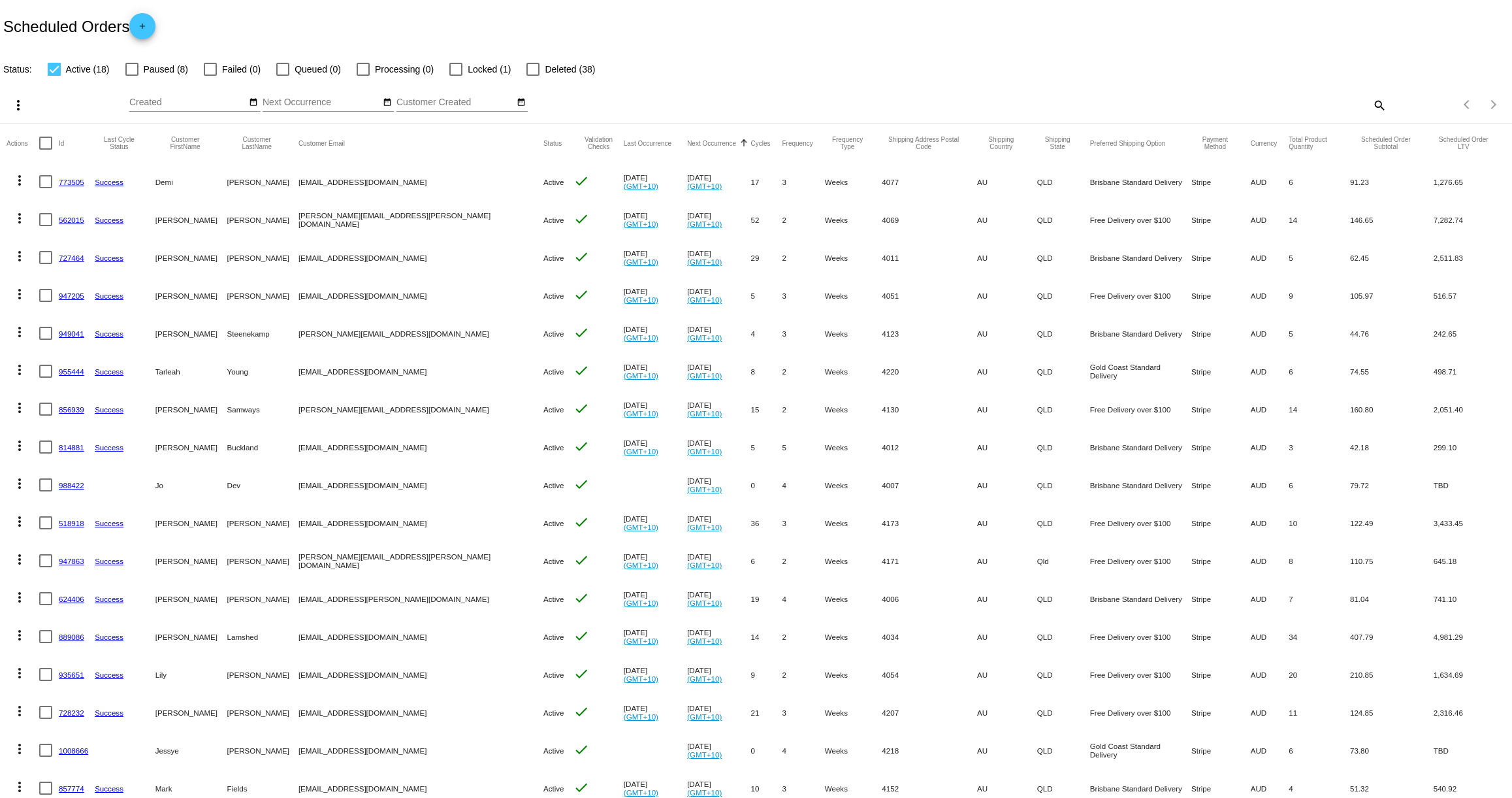
scroll to position [84, 0]
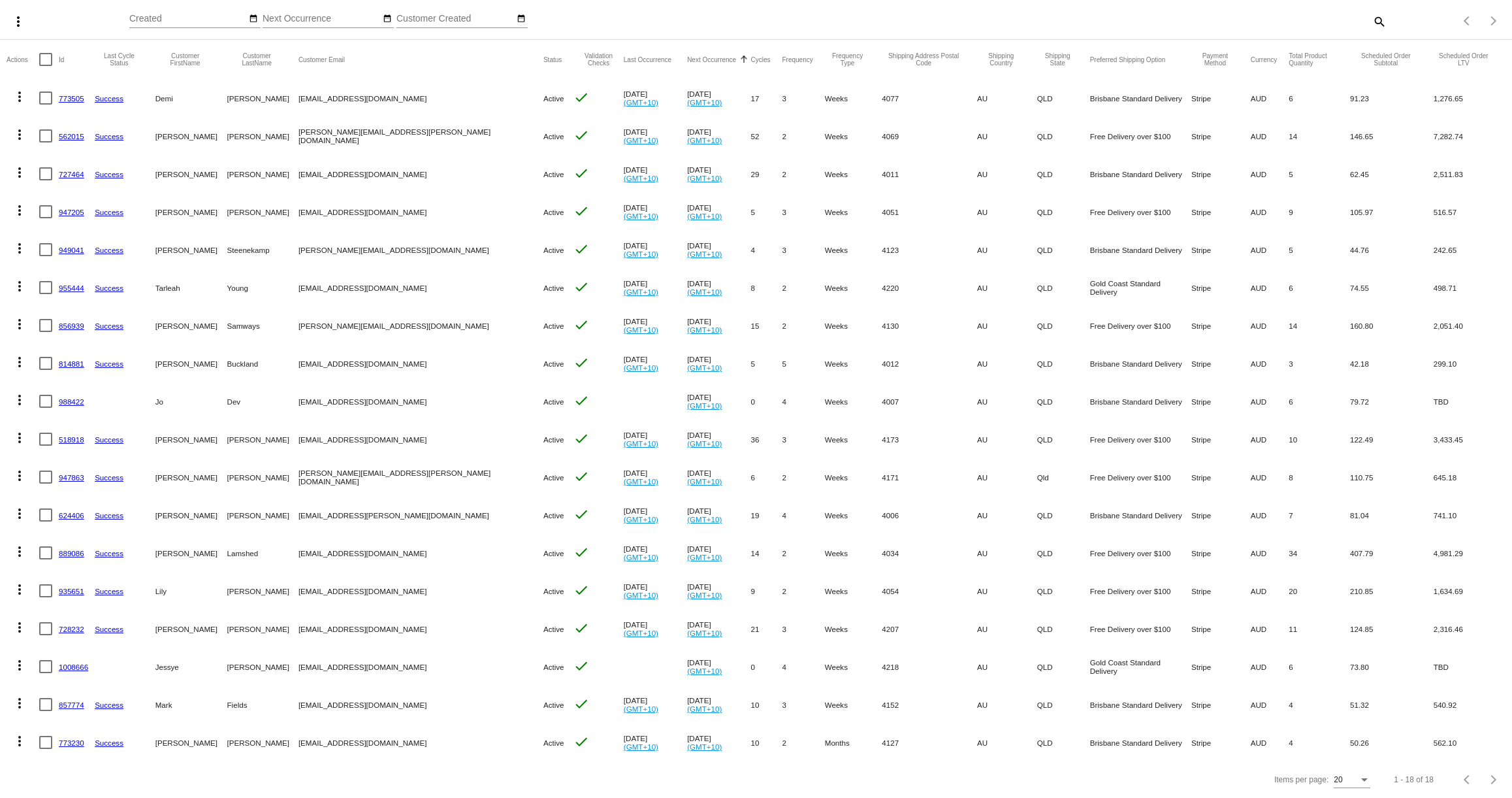
click at [68, 591] on link "935651" at bounding box center [71, 590] width 25 height 8
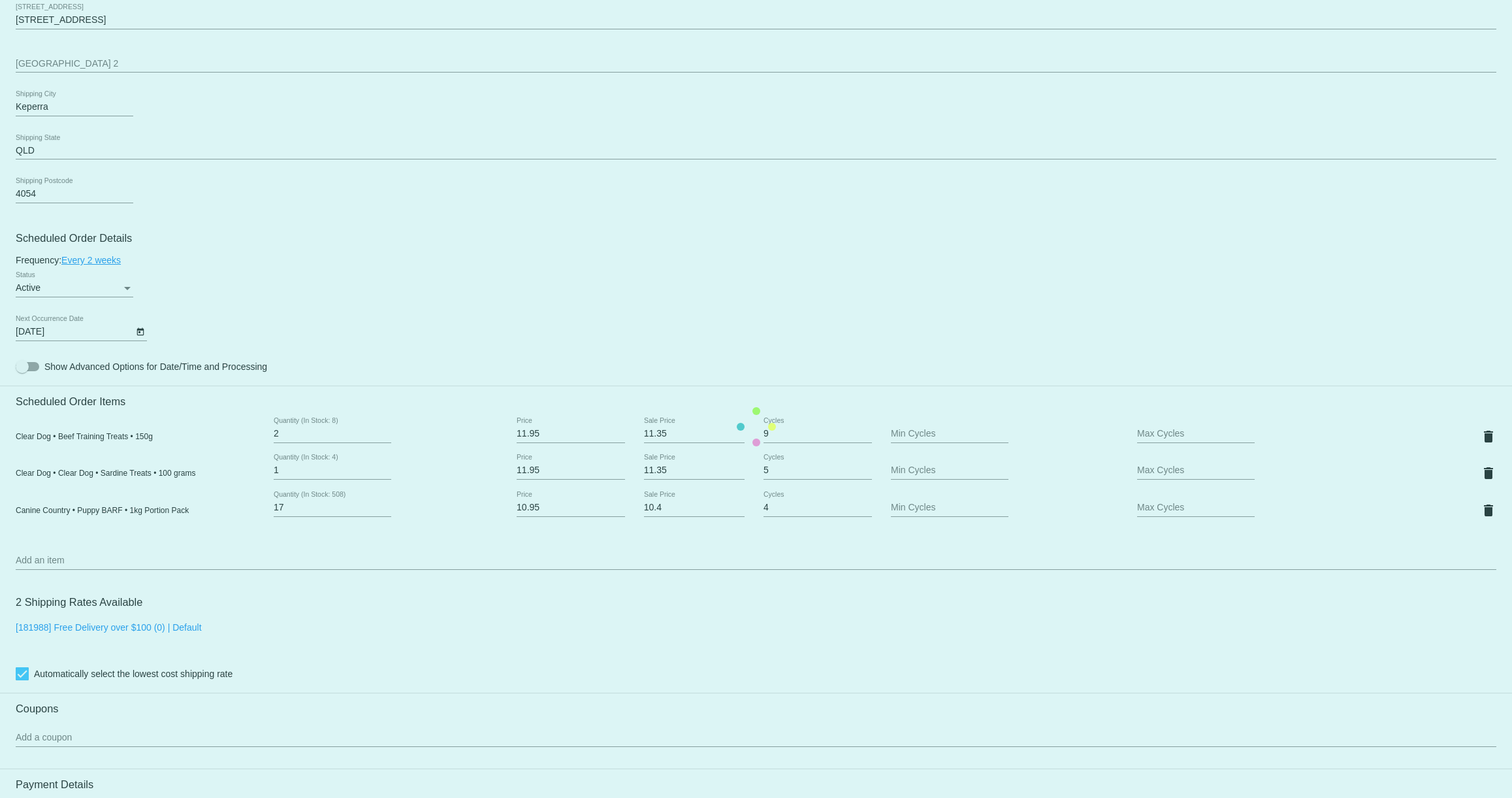
scroll to position [634, 0]
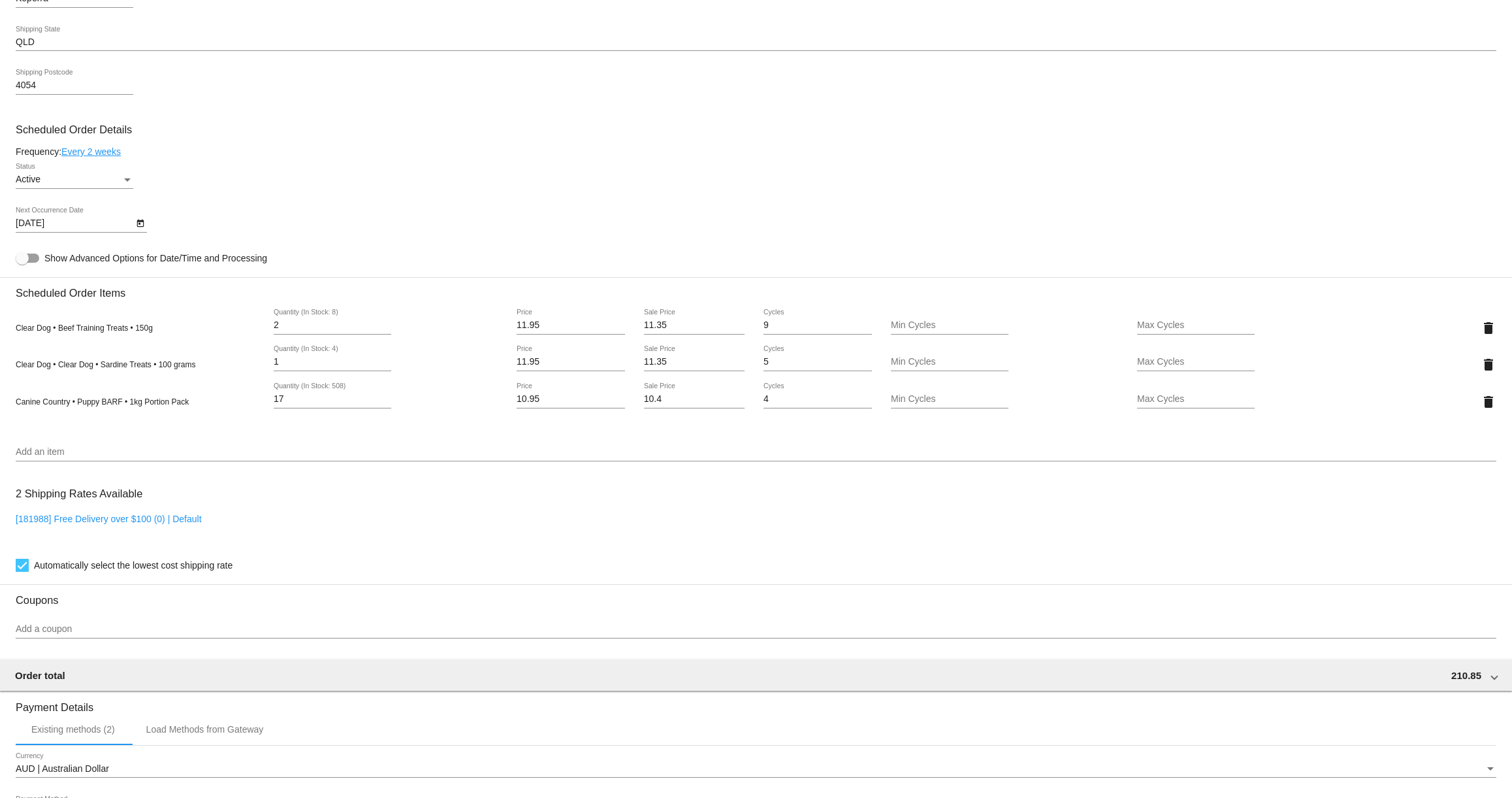
click at [137, 228] on icon "Open calendar" at bounding box center [140, 223] width 7 height 8
click at [64, 345] on div "1" at bounding box center [60, 348] width 23 height 23
type input "9/1/2025"
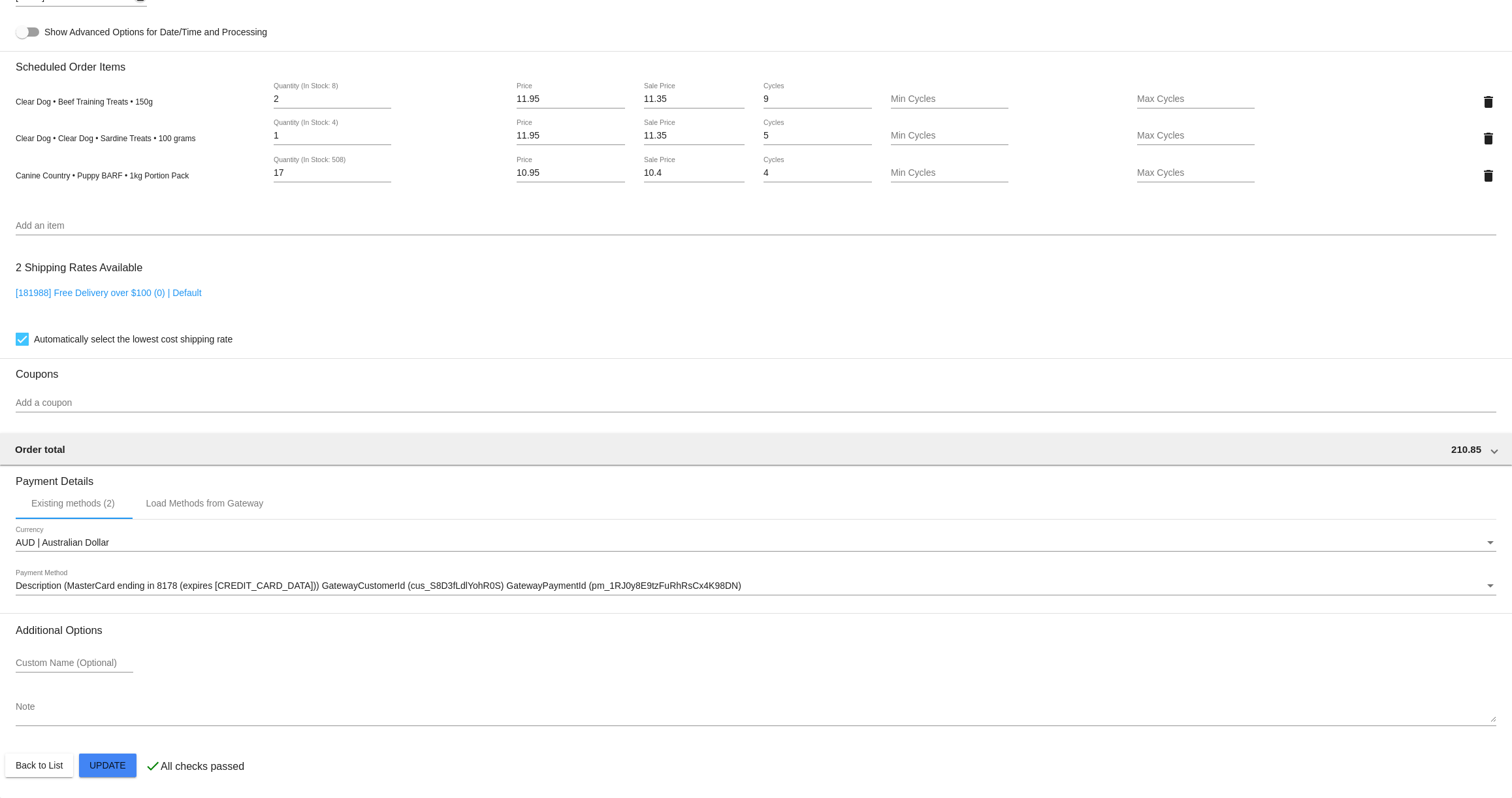
click at [128, 758] on mat-card "Customer 6685351: Lily Johnston lilycajohnston@hotmail.com Customer Shipping En…" at bounding box center [756, 107] width 1512 height 1381
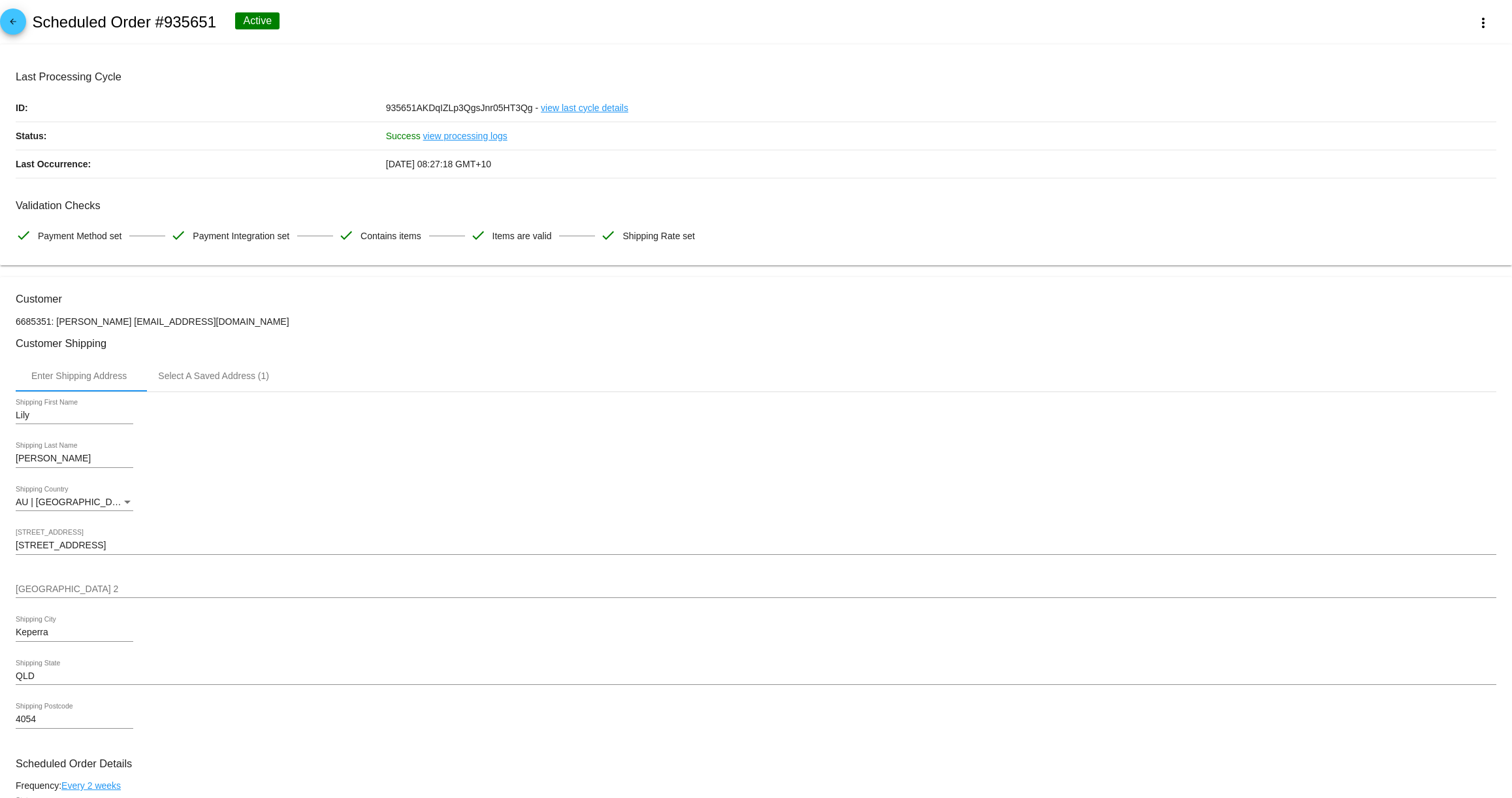
click at [12, 29] on mat-icon "arrow_back" at bounding box center [13, 25] width 15 height 15
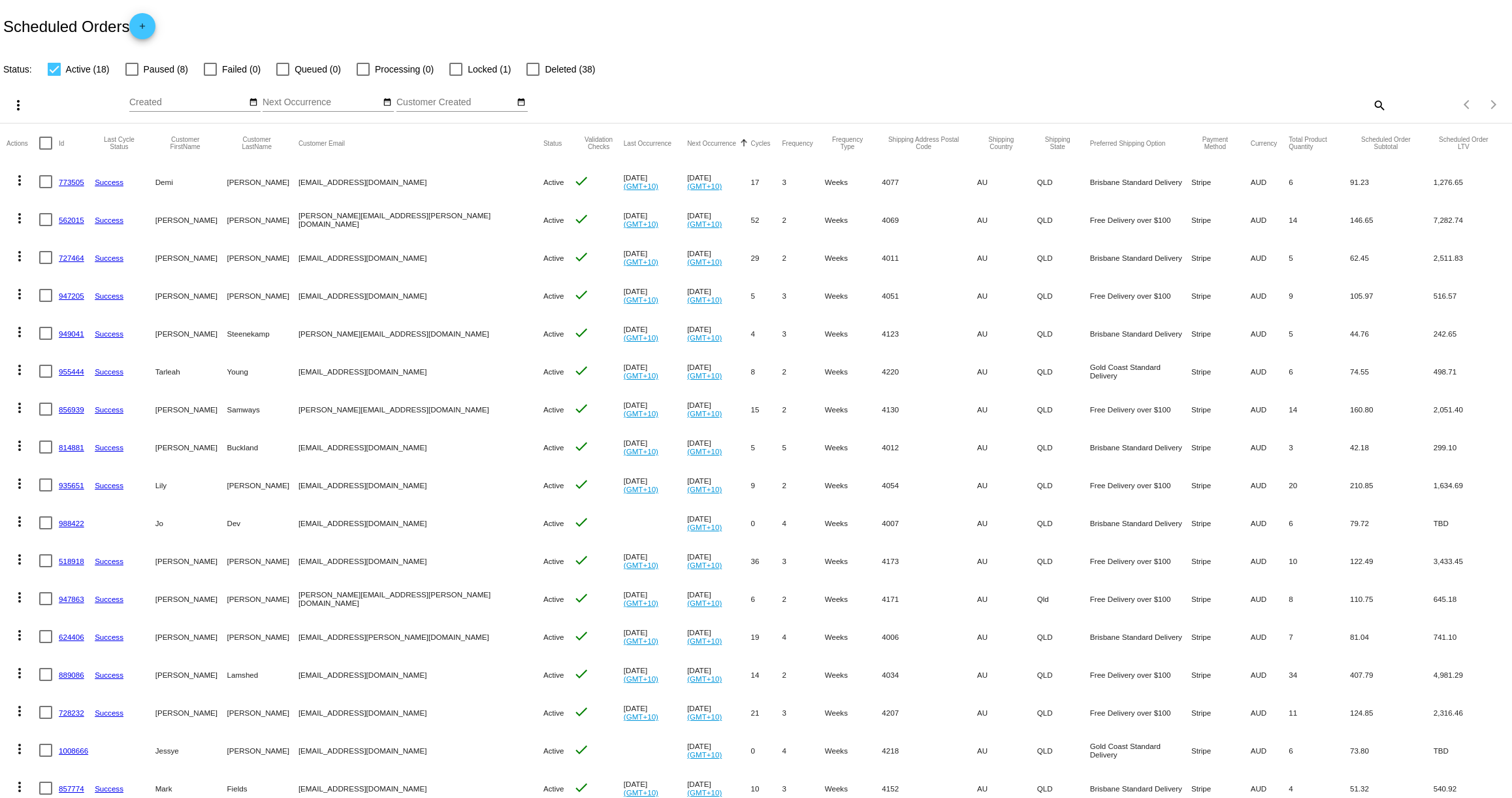
click at [20, 598] on mat-icon "more_vert" at bounding box center [19, 597] width 15 height 15
click at [66, 689] on span "Process Now" at bounding box center [72, 692] width 53 height 11
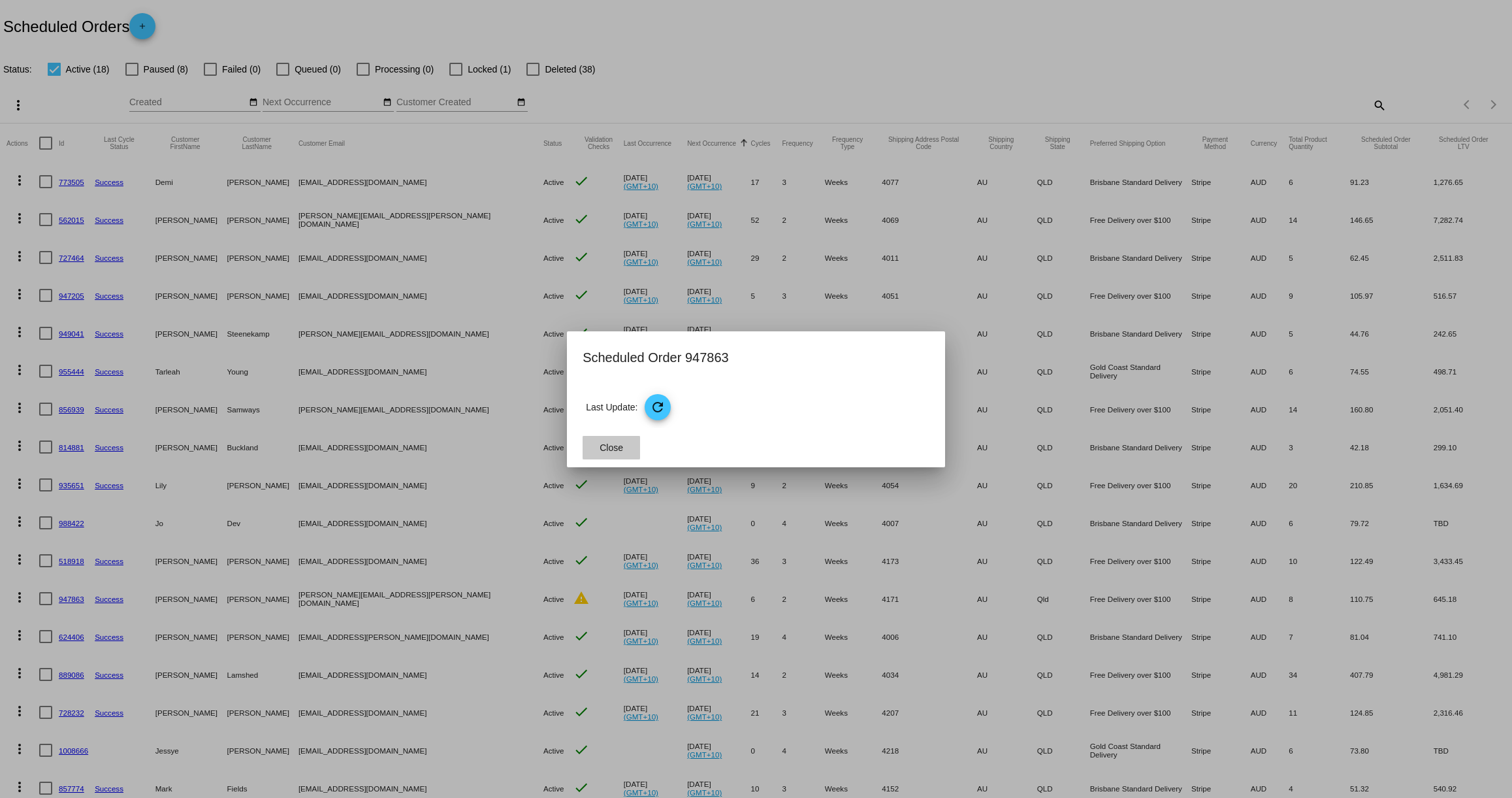
click at [615, 448] on span "Close" at bounding box center [611, 448] width 23 height 11
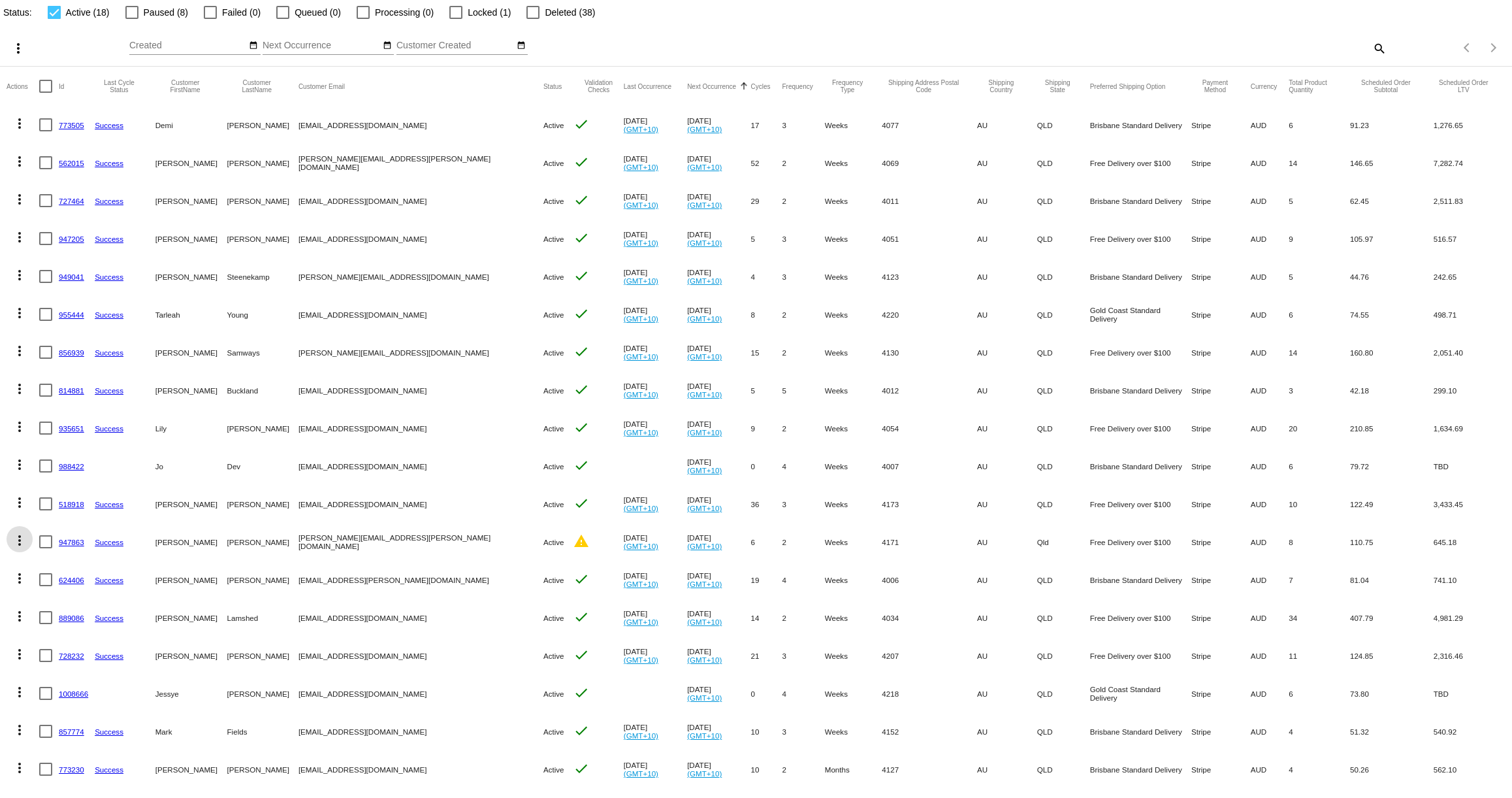
scroll to position [84, 0]
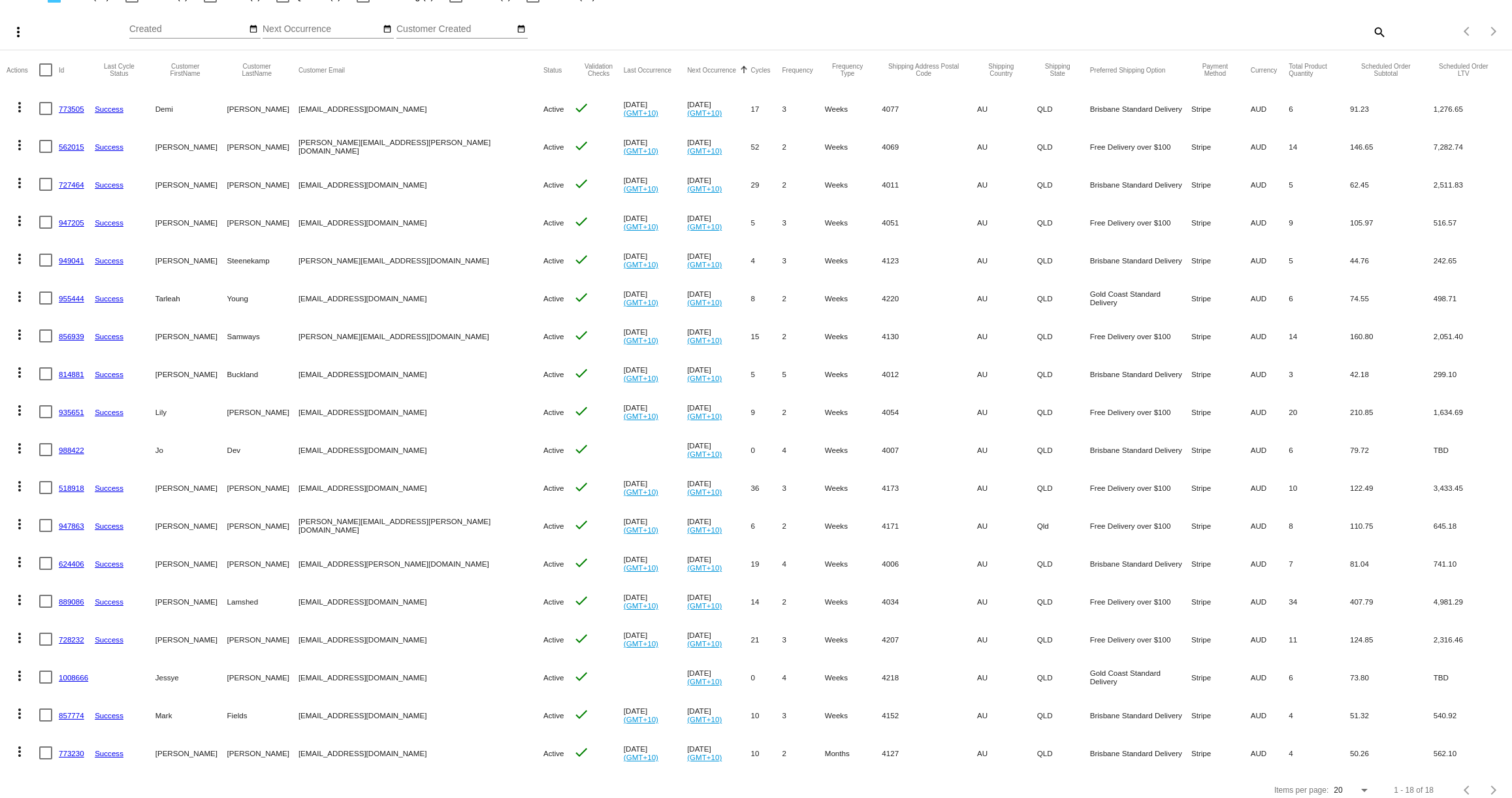
scroll to position [84, 0]
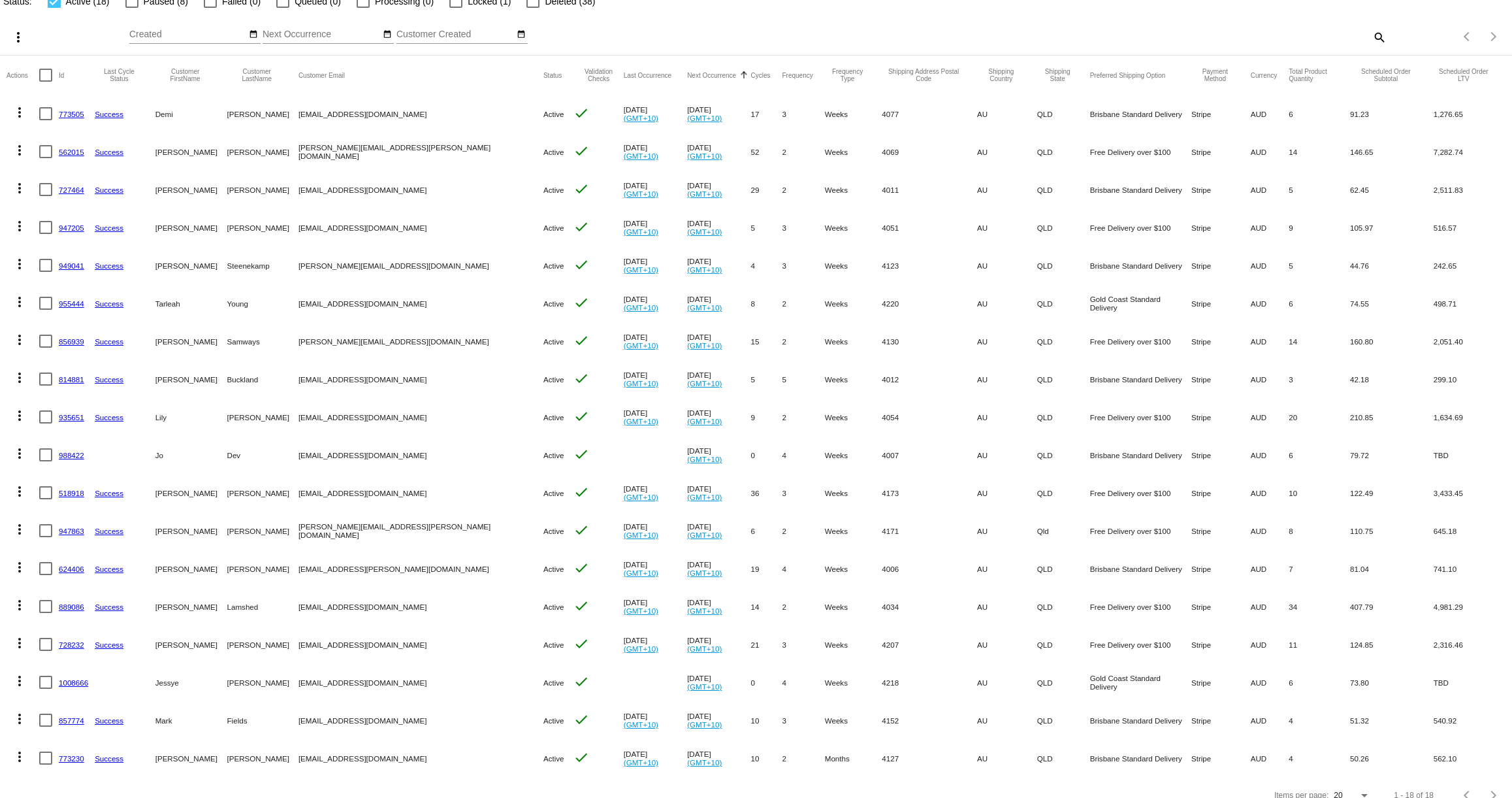
scroll to position [84, 0]
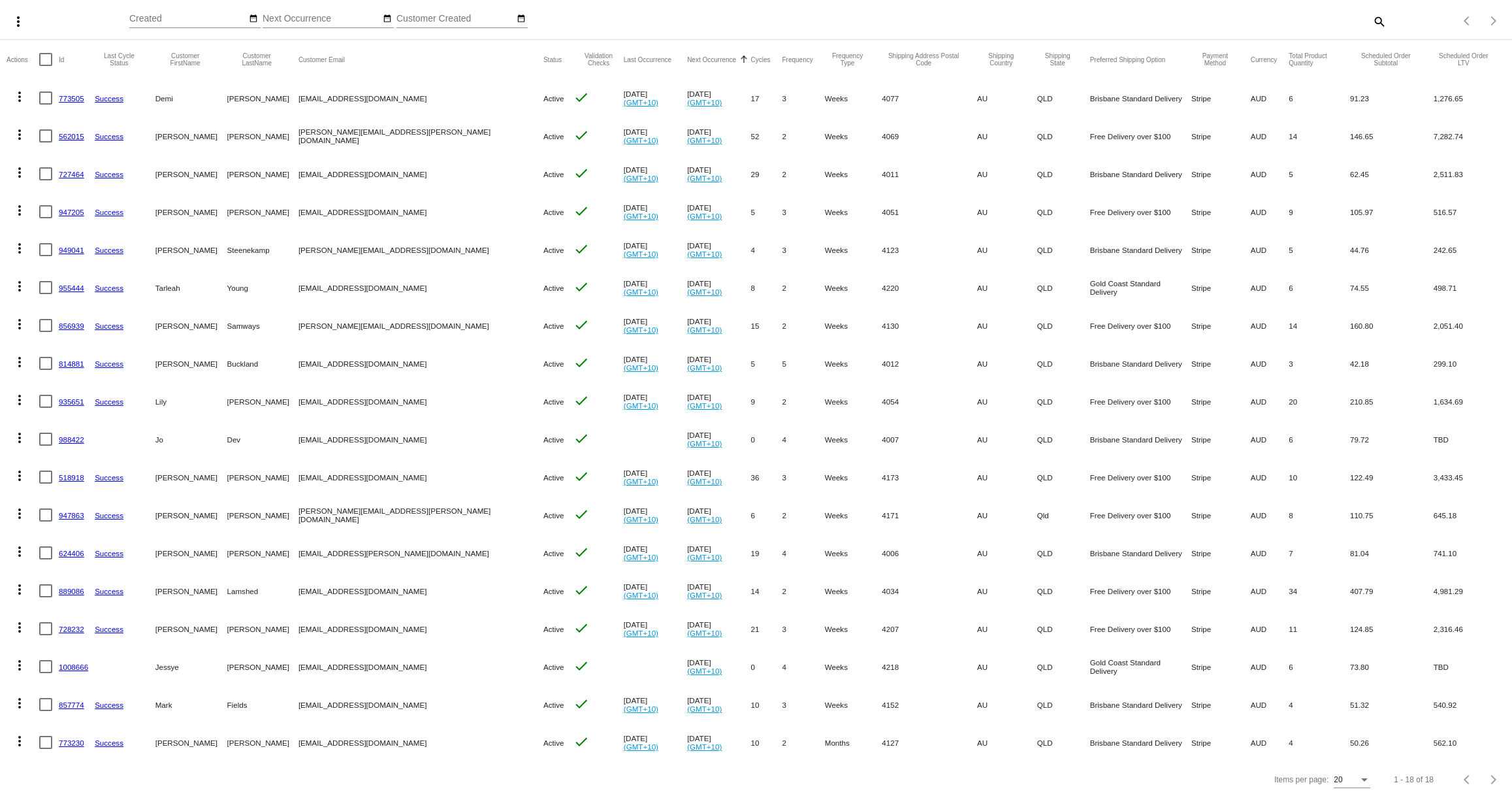
click at [22, 513] on mat-icon "more_vert" at bounding box center [19, 513] width 15 height 15
click at [2, 484] on div at bounding box center [756, 399] width 1512 height 798
click at [20, 512] on mat-icon "more_vert" at bounding box center [19, 513] width 15 height 15
click at [58, 600] on button "cached Process Now" at bounding box center [71, 607] width 130 height 32
